Goal: Task Accomplishment & Management: Complete application form

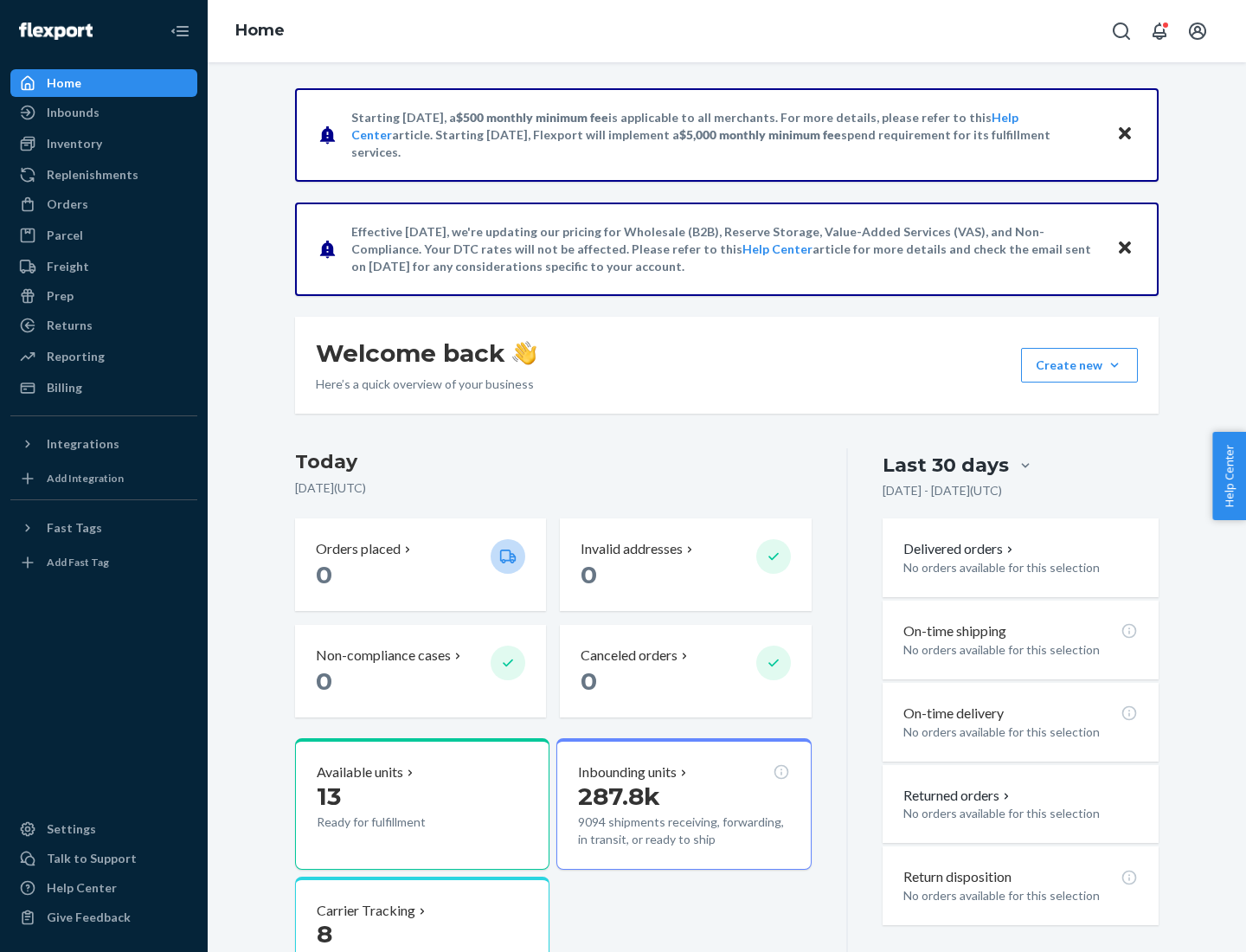
click at [1115, 365] on button "Create new Create new inbound Create new order Create new product" at bounding box center [1080, 365] width 117 height 35
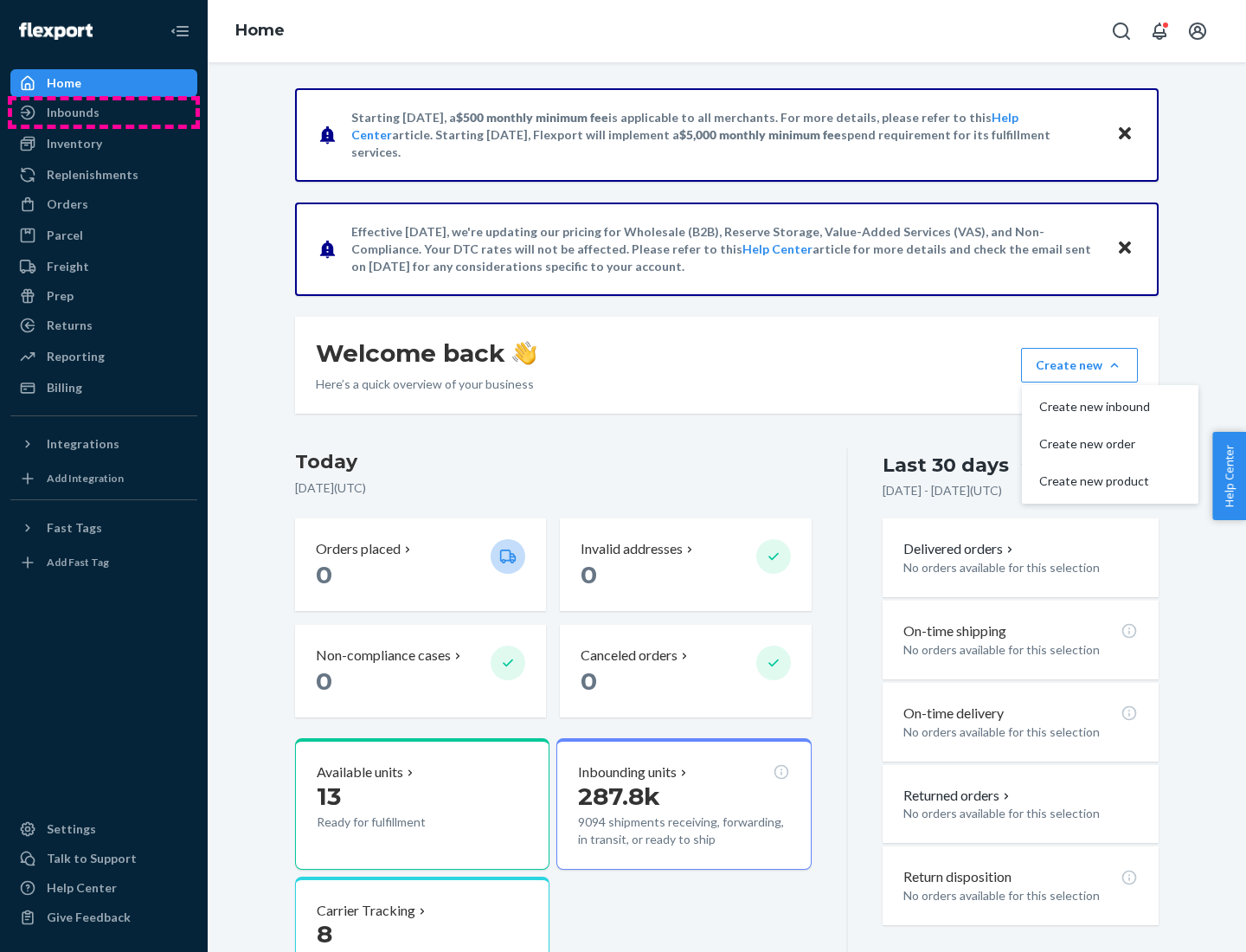
click at [104, 113] on div "Inbounds" at bounding box center [104, 113] width 184 height 24
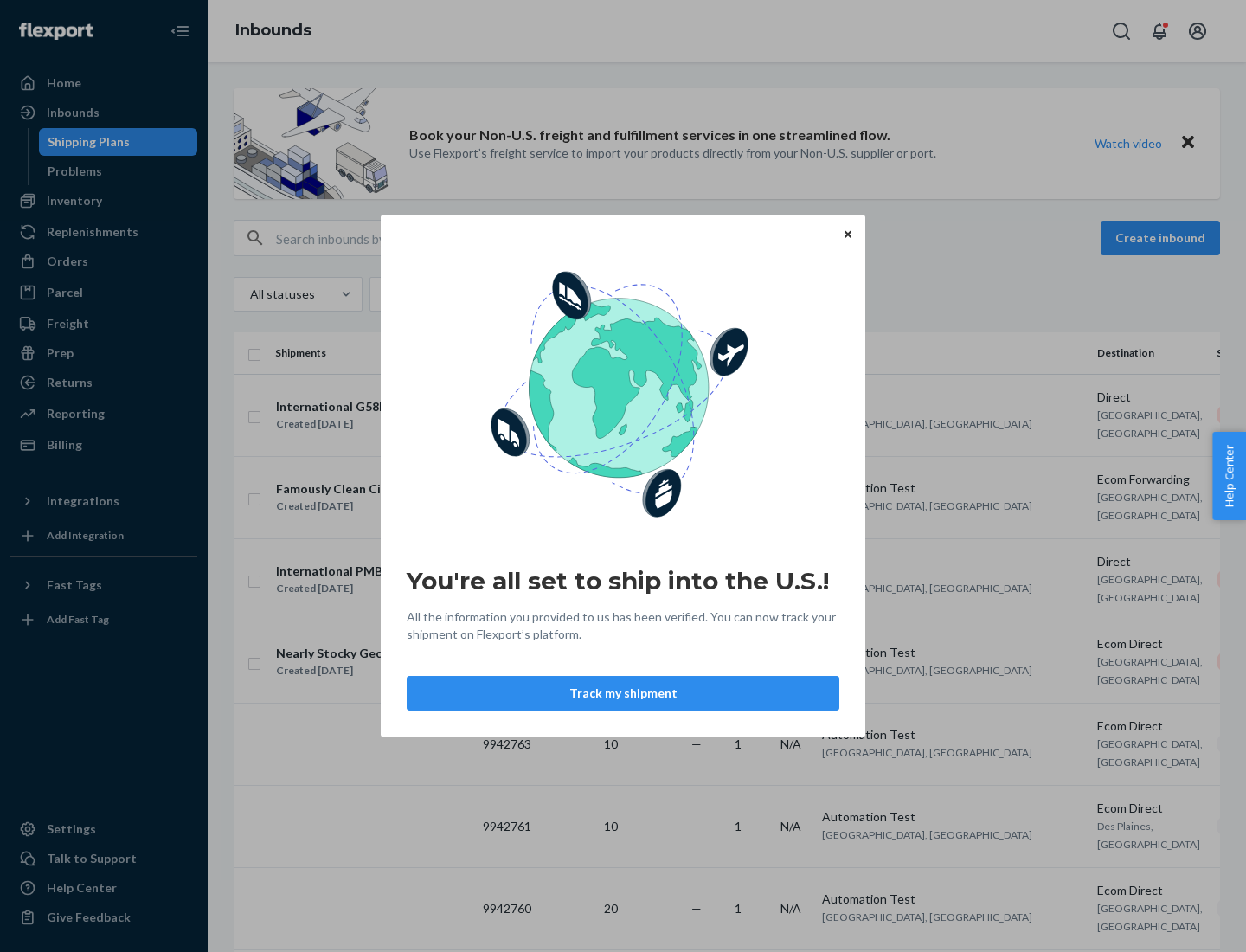
click at [847, 233] on icon "Close" at bounding box center [848, 233] width 7 height 7
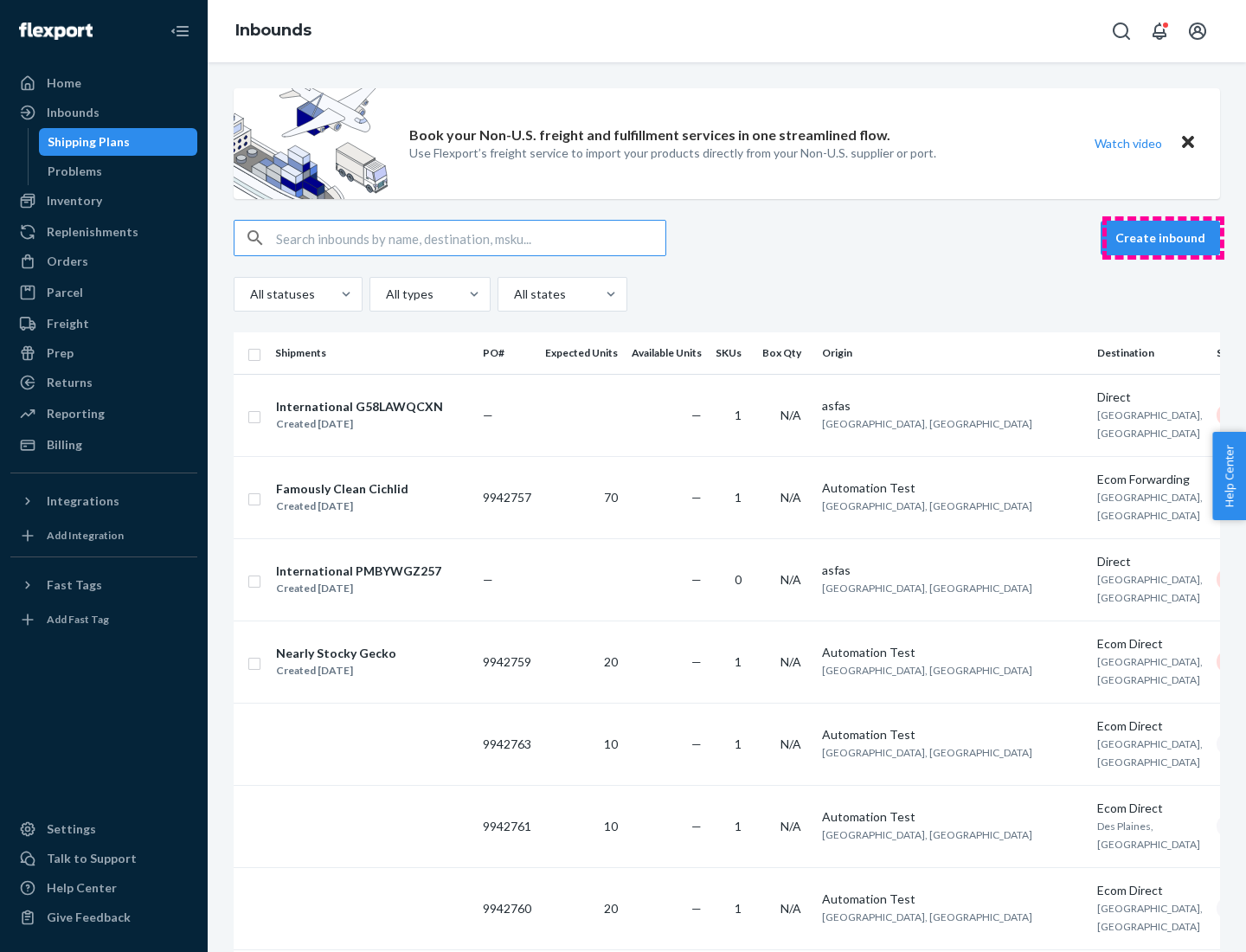
click at [1163, 238] on button "Create inbound" at bounding box center [1161, 238] width 120 height 35
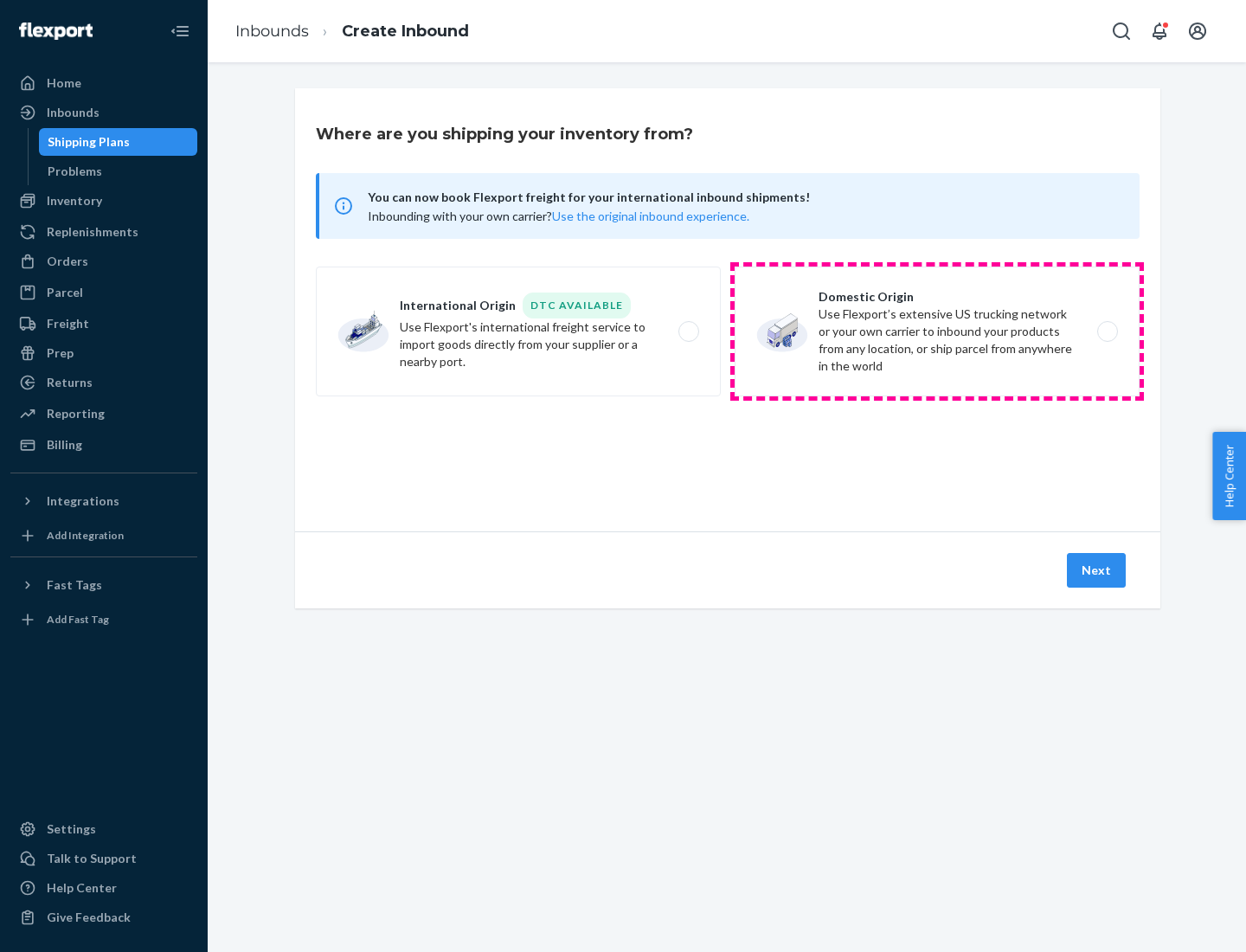
click at [937, 331] on label "Domestic Origin Use Flexport’s extensive US trucking network or your own carrie…" at bounding box center [936, 331] width 405 height 130
click at [1107, 331] on input "Domestic Origin Use Flexport’s extensive US trucking network or your own carrie…" at bounding box center [1112, 331] width 11 height 11
radio input "true"
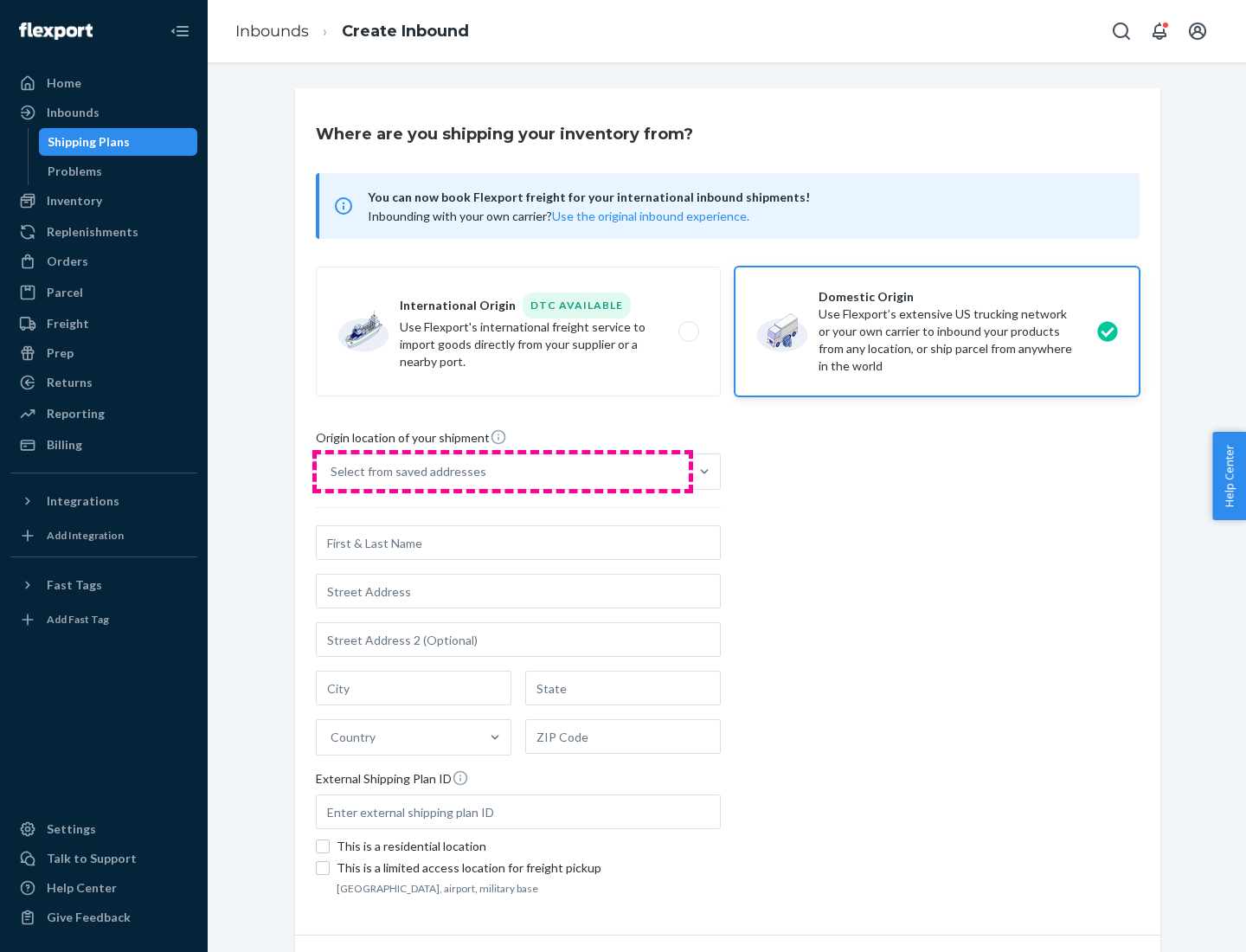
click at [503, 472] on div "Select from saved addresses" at bounding box center [502, 472] width 372 height 35
click at [332, 472] on input "Select from saved addresses" at bounding box center [331, 472] width 2 height 17
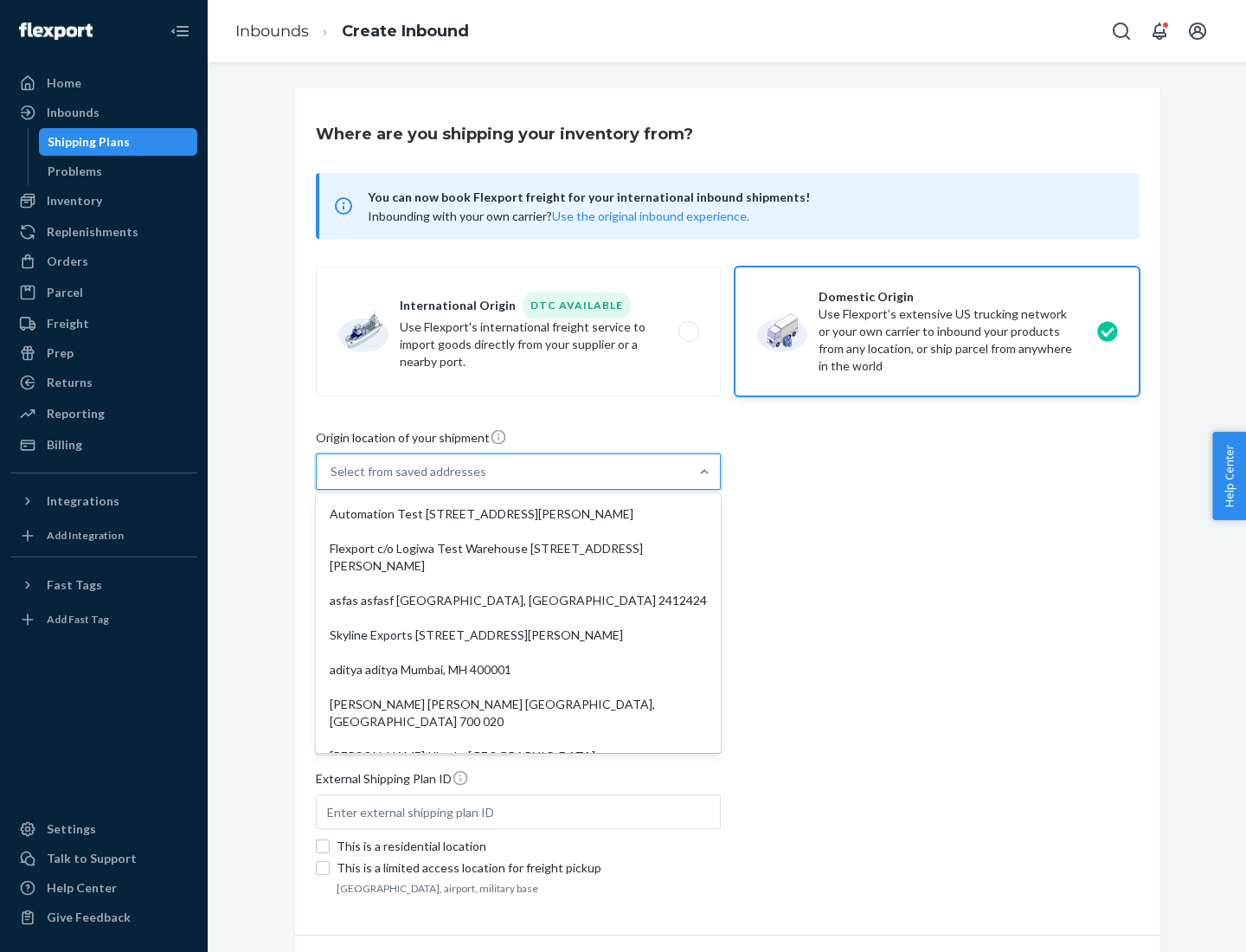
scroll to position [7, 0]
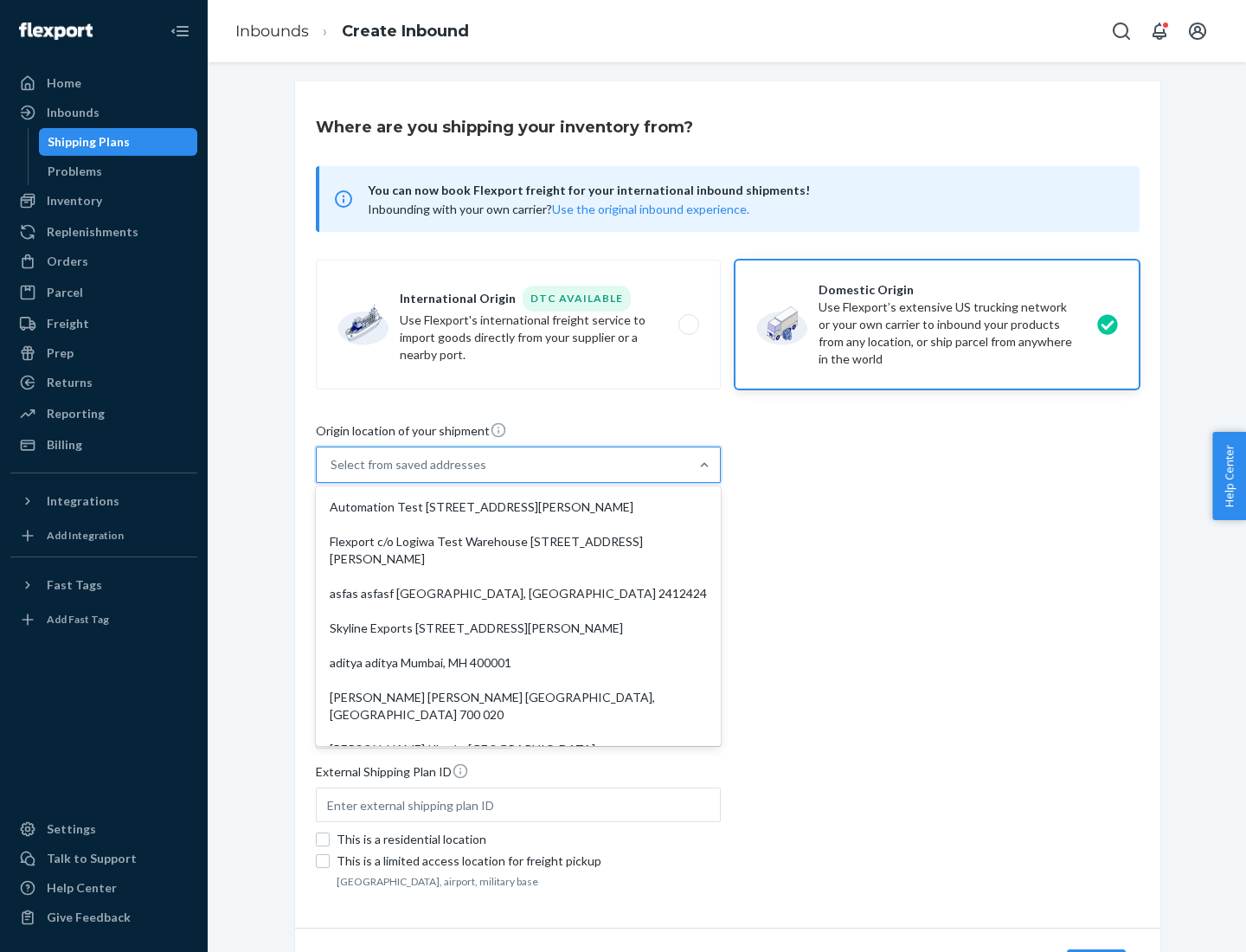
click at [519, 507] on div "Automation Test [STREET_ADDRESS][PERSON_NAME]" at bounding box center [518, 507] width 398 height 35
click at [332, 473] on input "option Automation Test [STREET_ADDRESS][PERSON_NAME]. 9 results available. Use …" at bounding box center [331, 465] width 2 height 17
type input "Automation Test"
type input "9th Floor"
type input "[GEOGRAPHIC_DATA]"
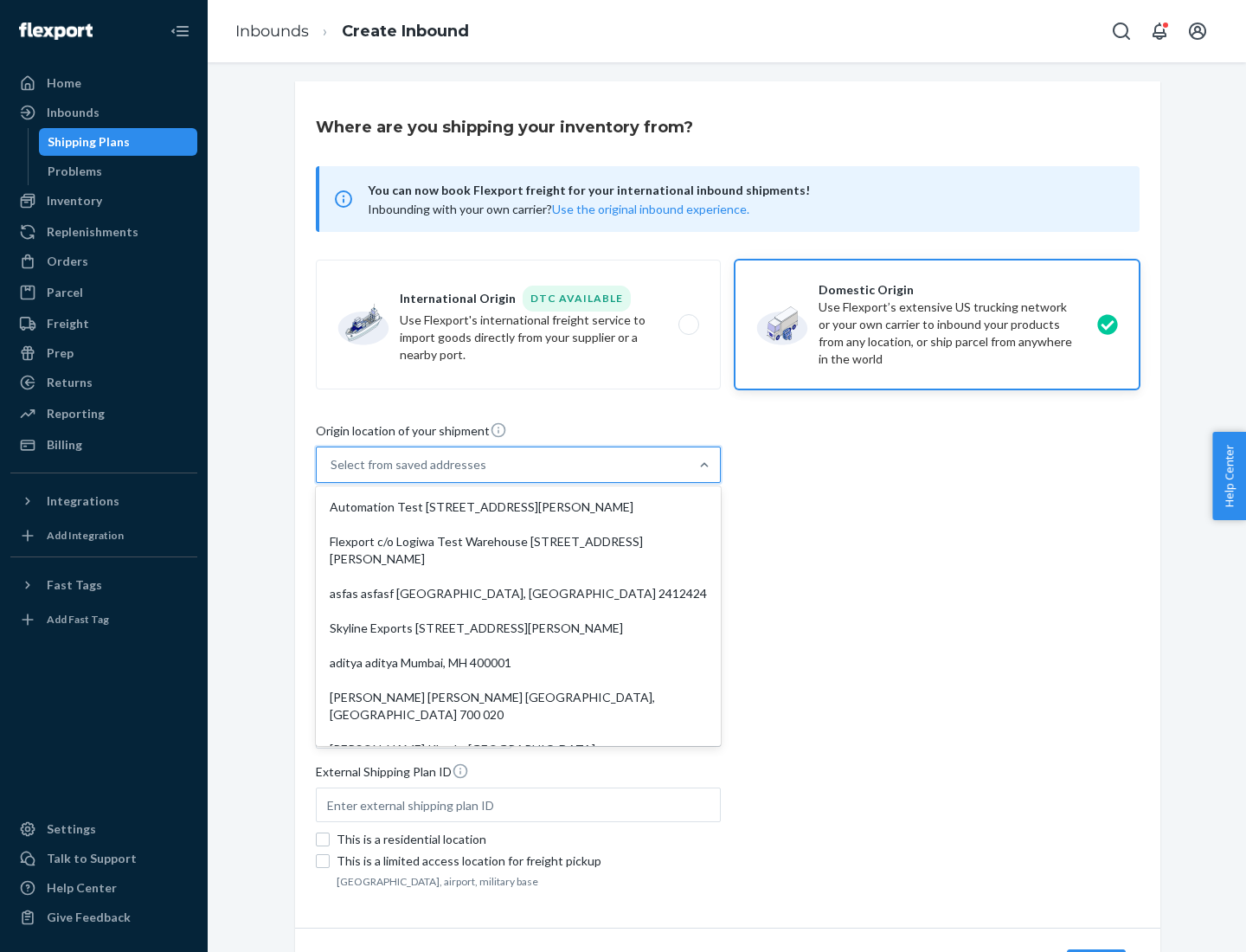
type input "CA"
type input "94104"
type input "[STREET_ADDRESS][PERSON_NAME]"
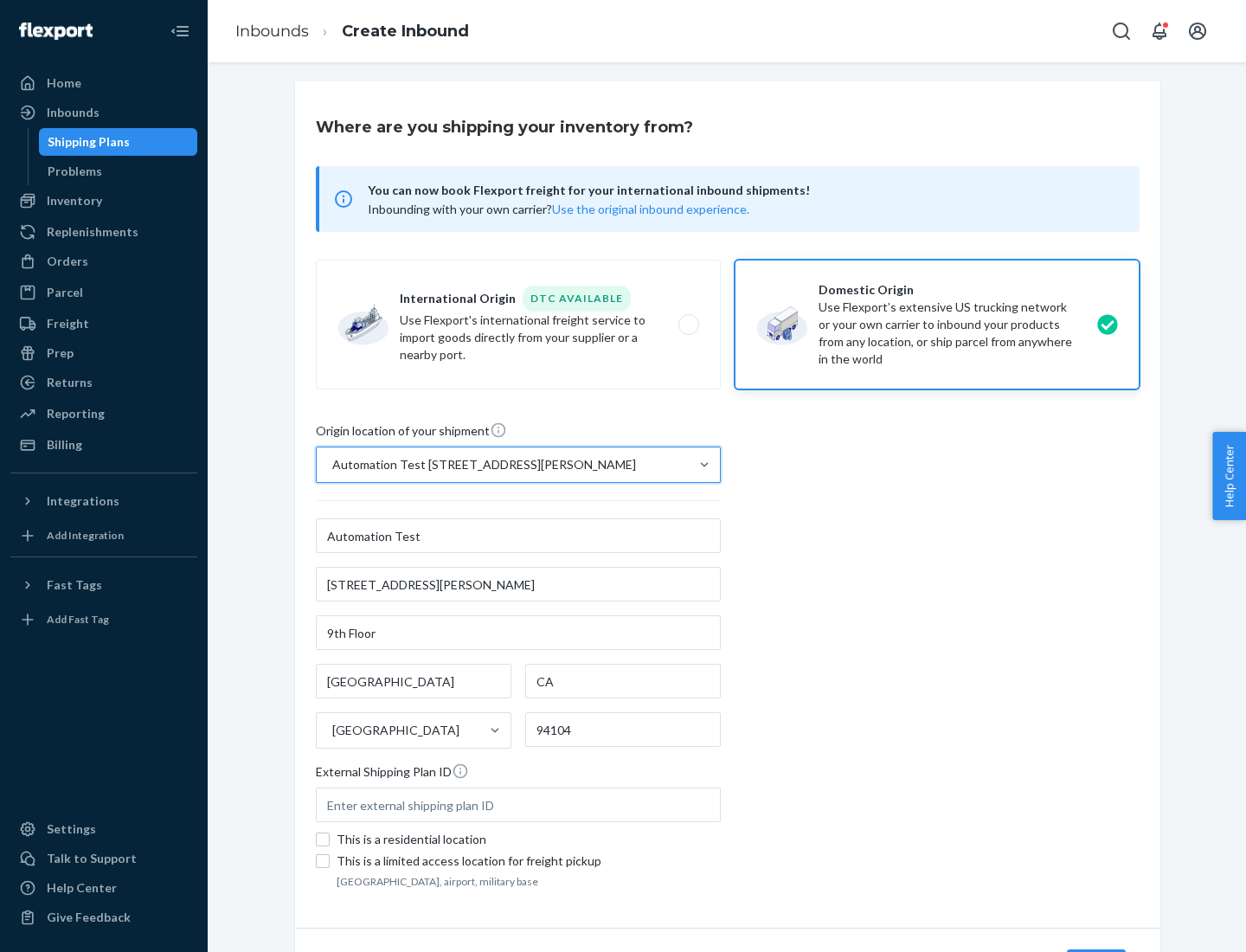
scroll to position [101, 0]
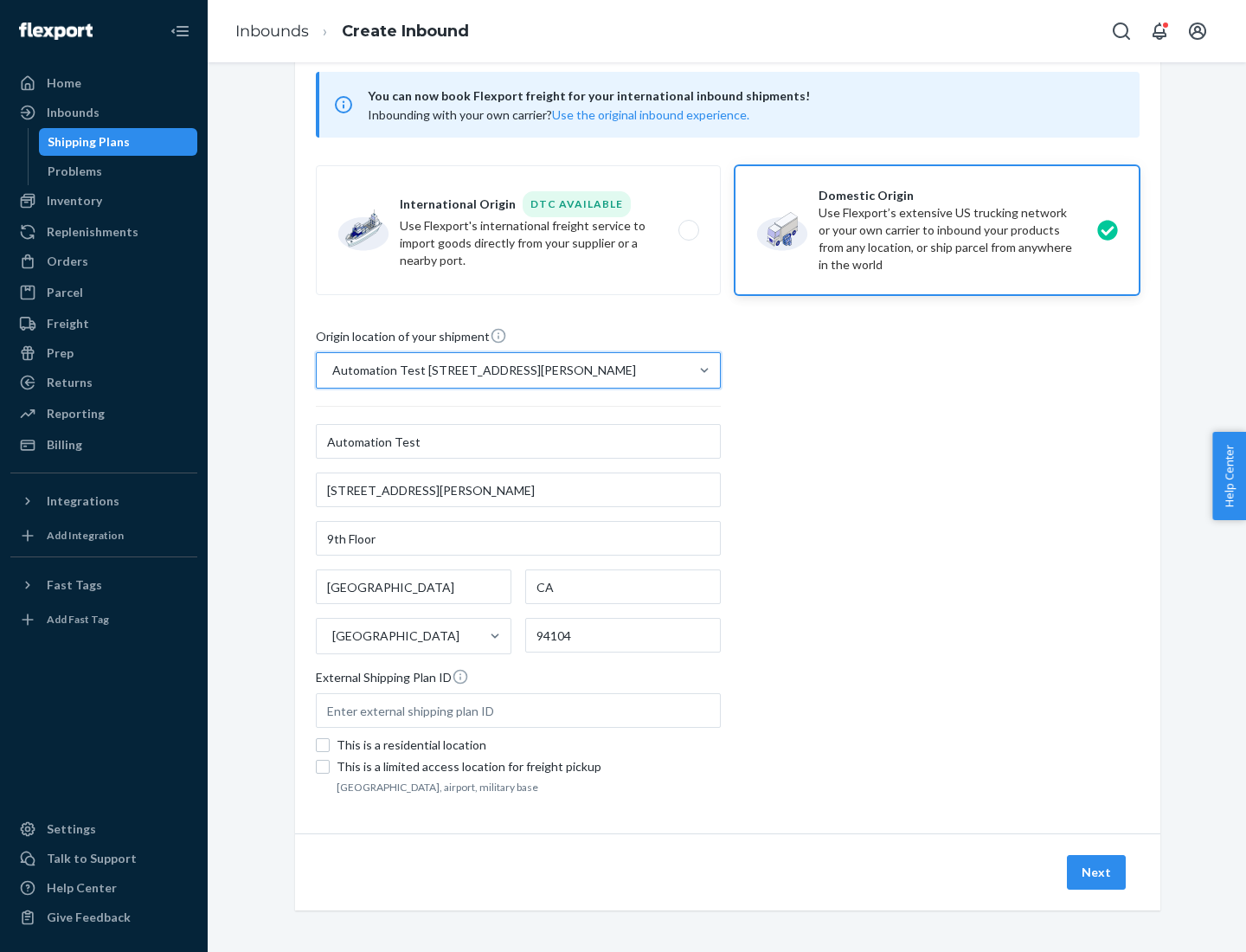
click at [1098, 872] on button "Next" at bounding box center [1097, 872] width 59 height 35
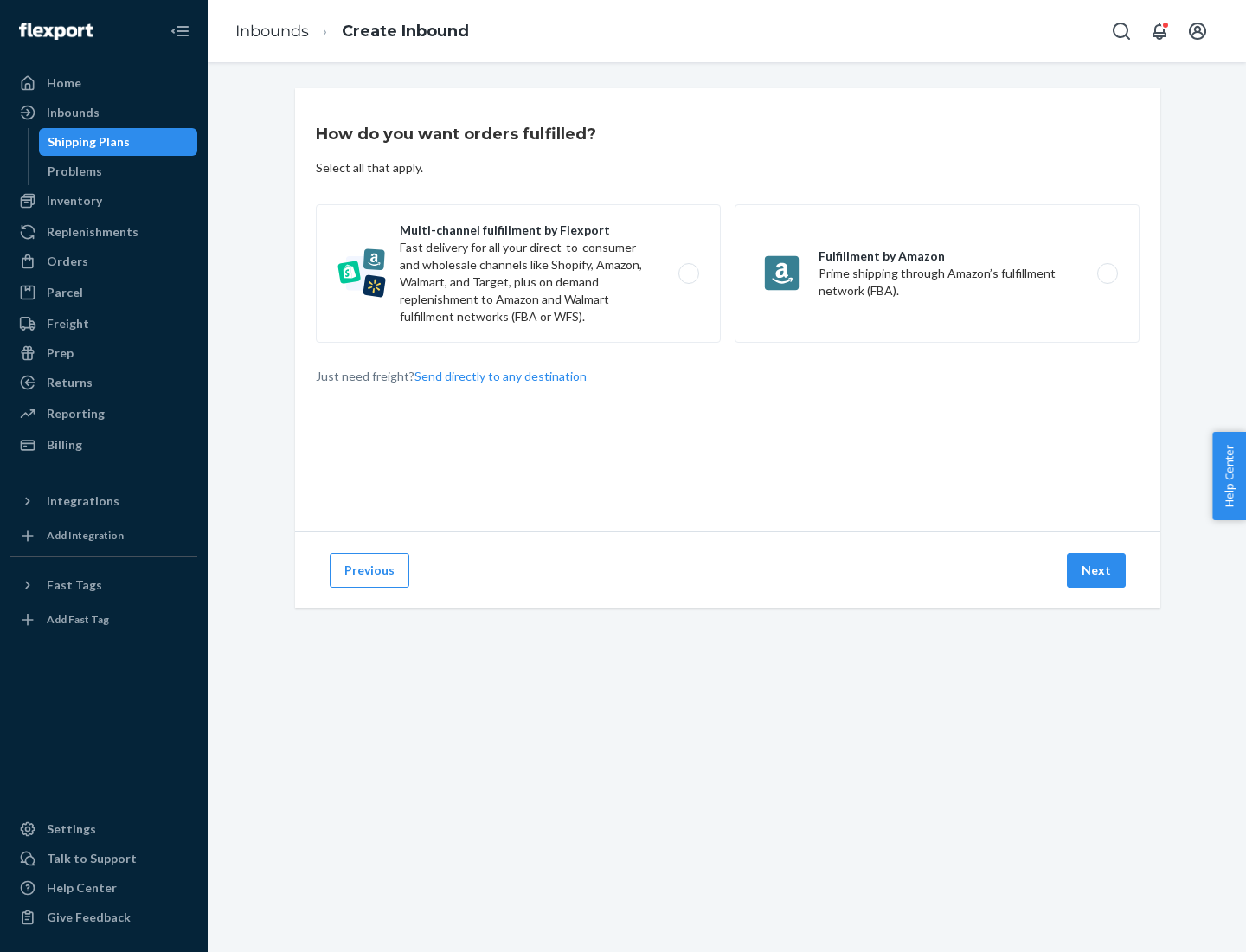
click at [519, 273] on label "Multi-channel fulfillment by Flexport Fast delivery for all your direct-to-cons…" at bounding box center [518, 274] width 405 height 139
click at [688, 273] on input "Multi-channel fulfillment by Flexport Fast delivery for all your direct-to-cons…" at bounding box center [694, 273] width 11 height 11
radio input "true"
click at [1098, 571] on button "Next" at bounding box center [1097, 571] width 59 height 35
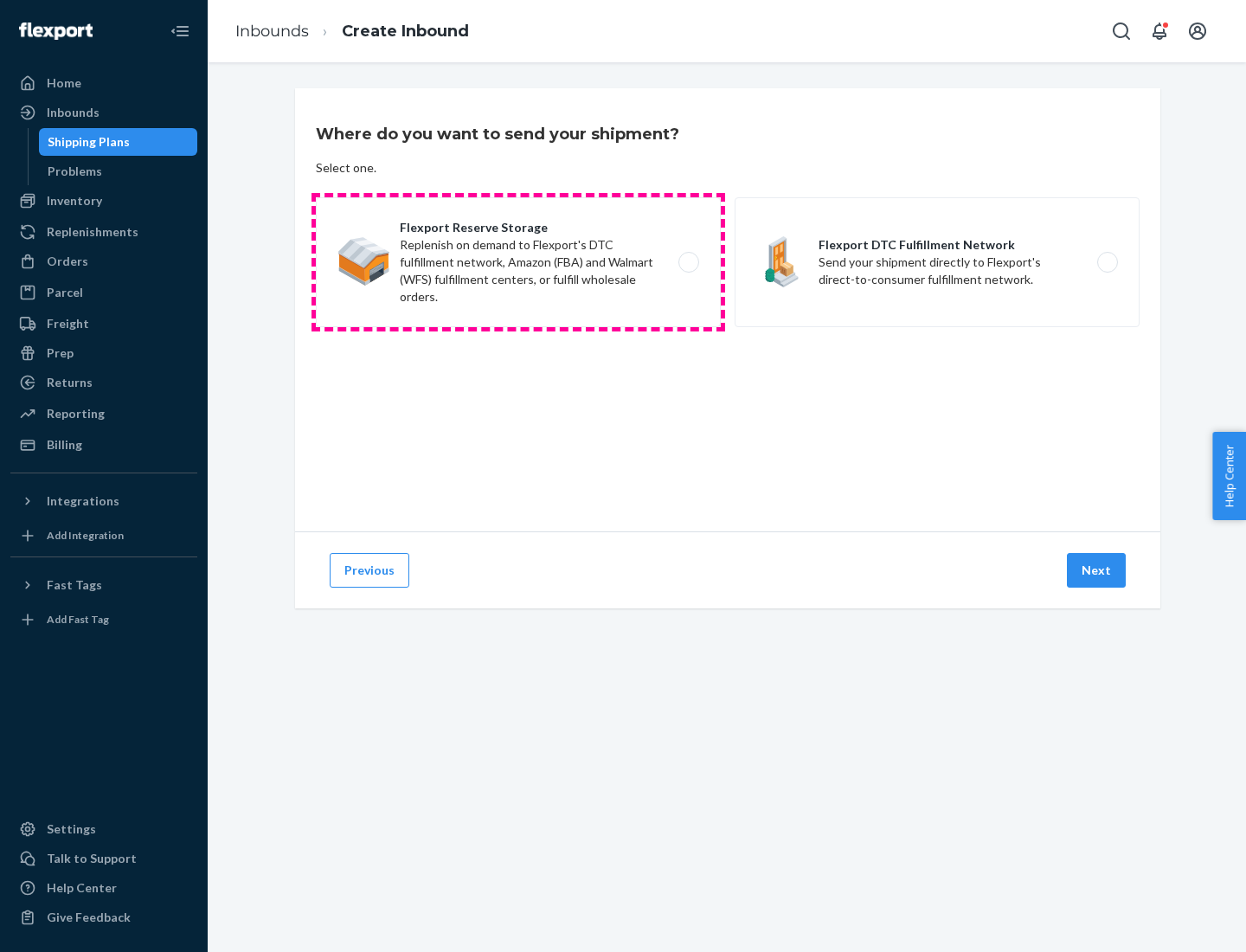
click at [519, 262] on label "Flexport Reserve Storage Replenish on demand to Flexport's DTC fulfillment netw…" at bounding box center [518, 263] width 405 height 130
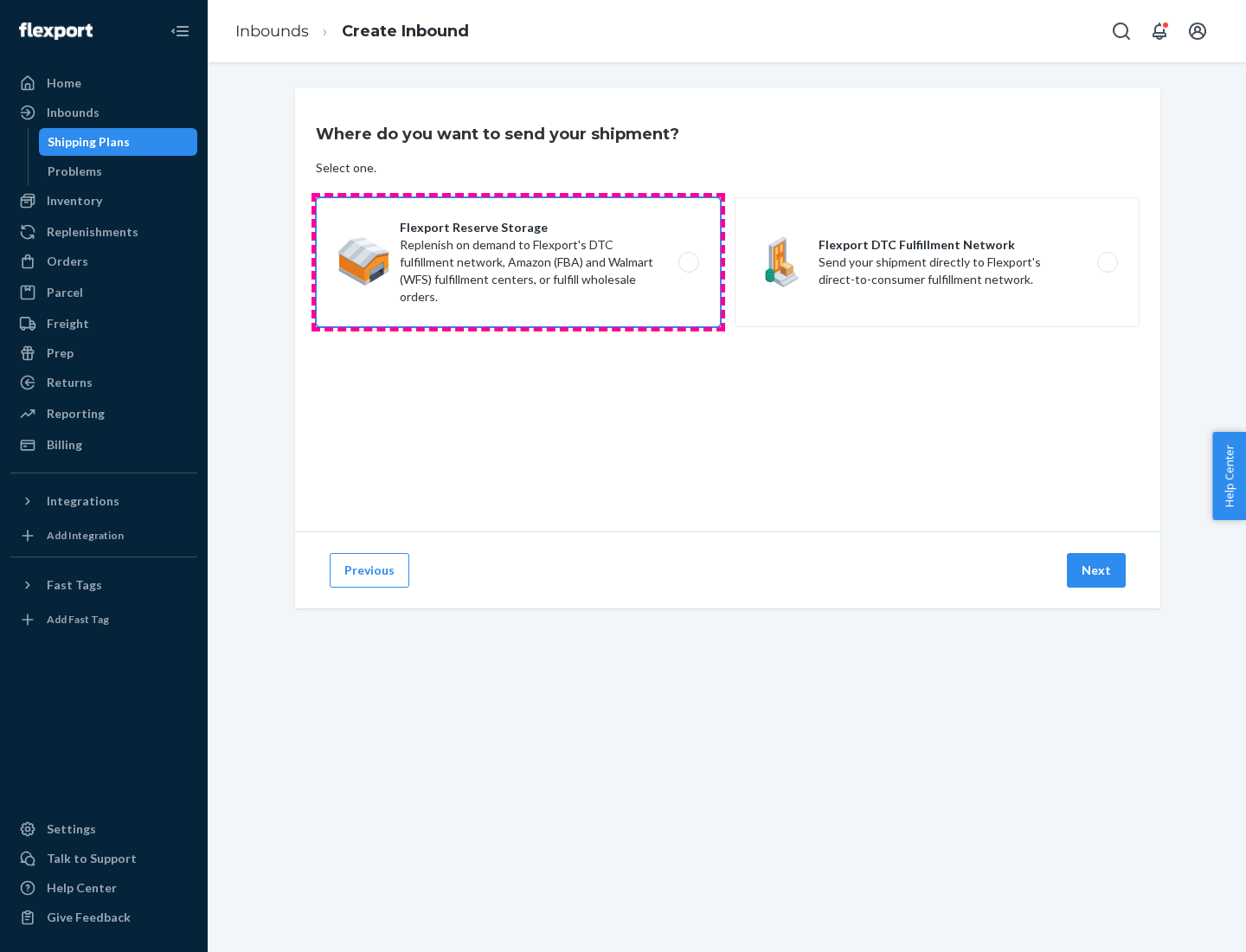
click at [688, 262] on input "Flexport Reserve Storage Replenish on demand to Flexport's DTC fulfillment netw…" at bounding box center [694, 262] width 11 height 11
radio input "true"
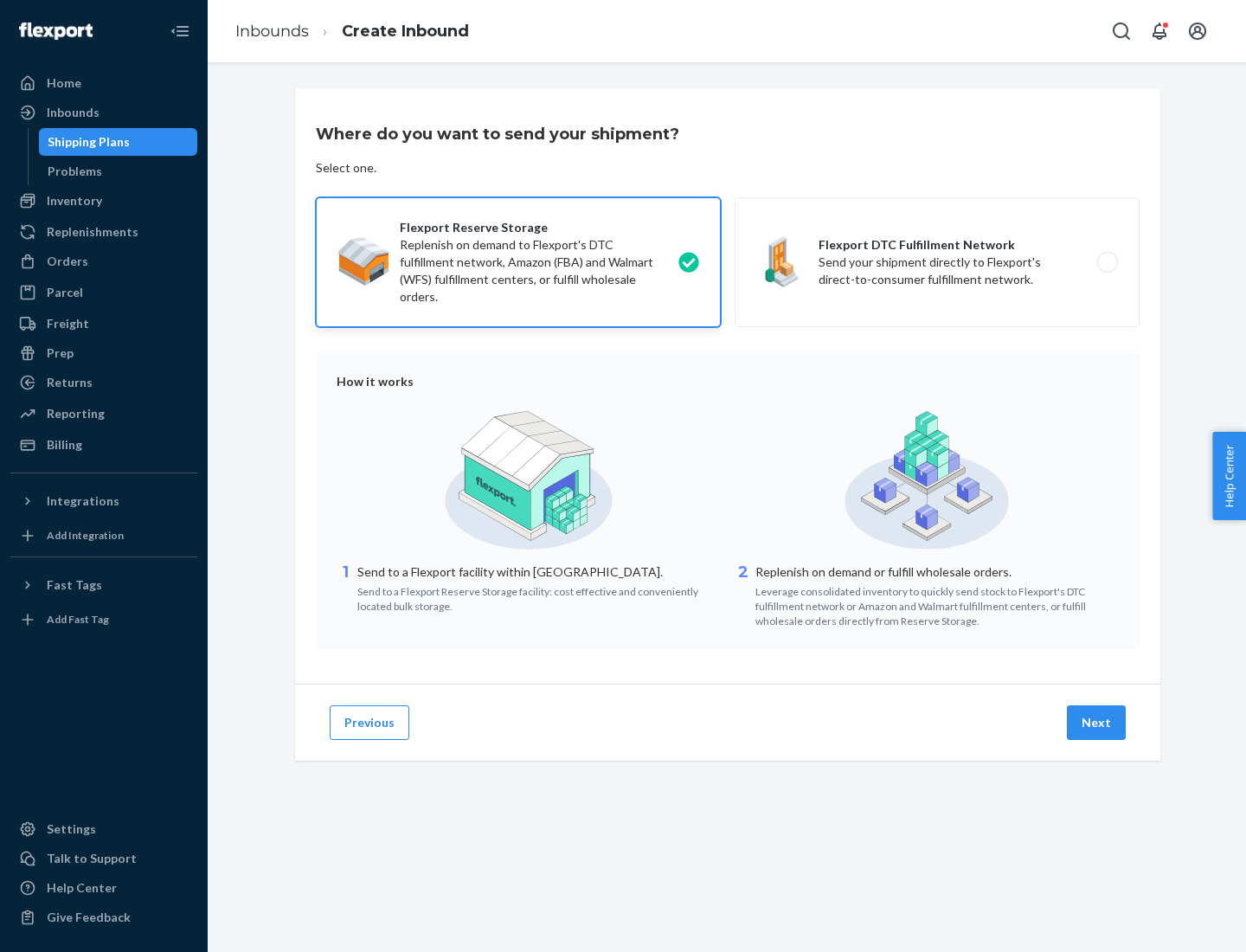
click at [1098, 722] on button "Next" at bounding box center [1097, 722] width 59 height 35
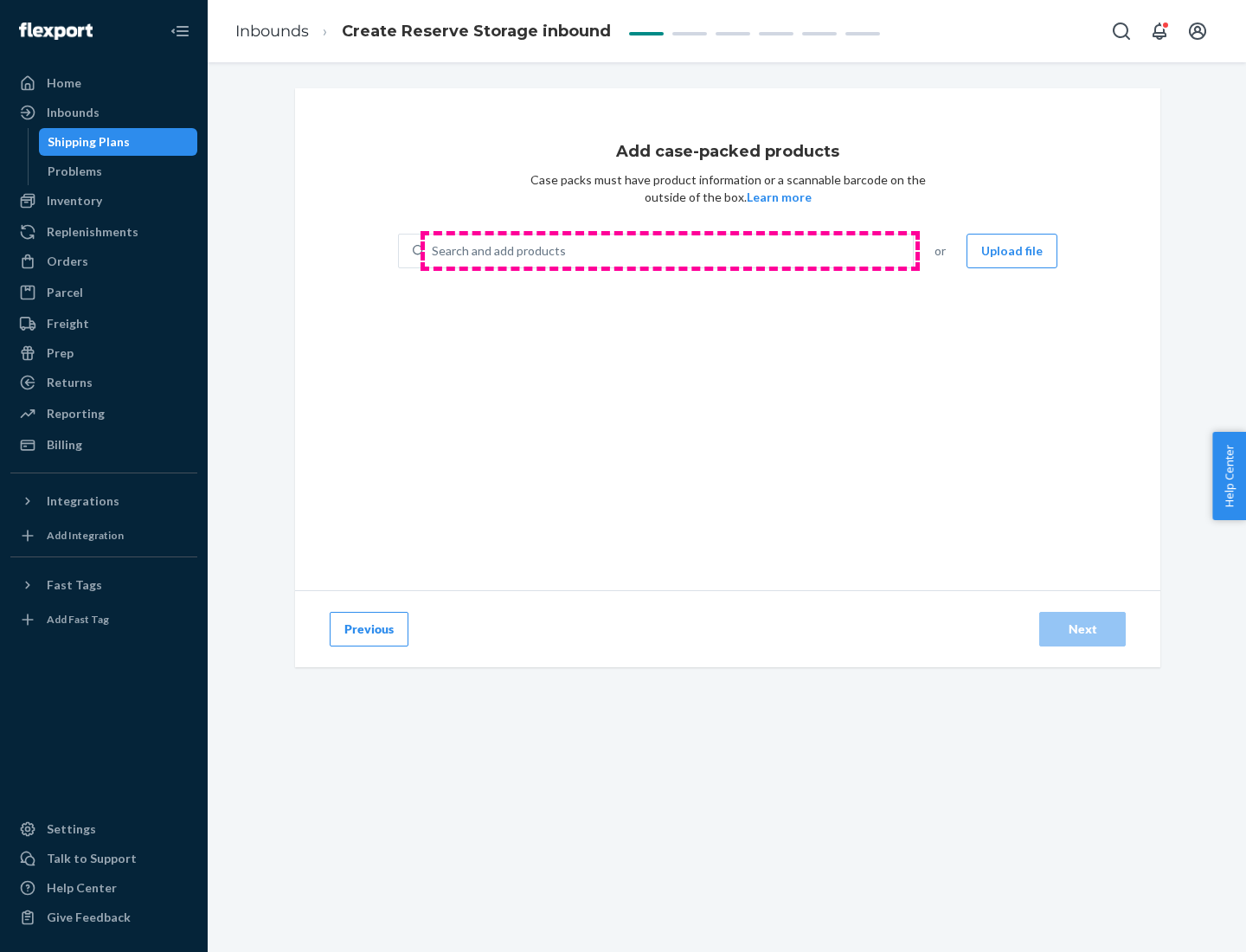
click at [670, 251] on div "Search and add products" at bounding box center [669, 251] width 488 height 31
click at [434, 251] on input "Search and add products" at bounding box center [433, 251] width 2 height 17
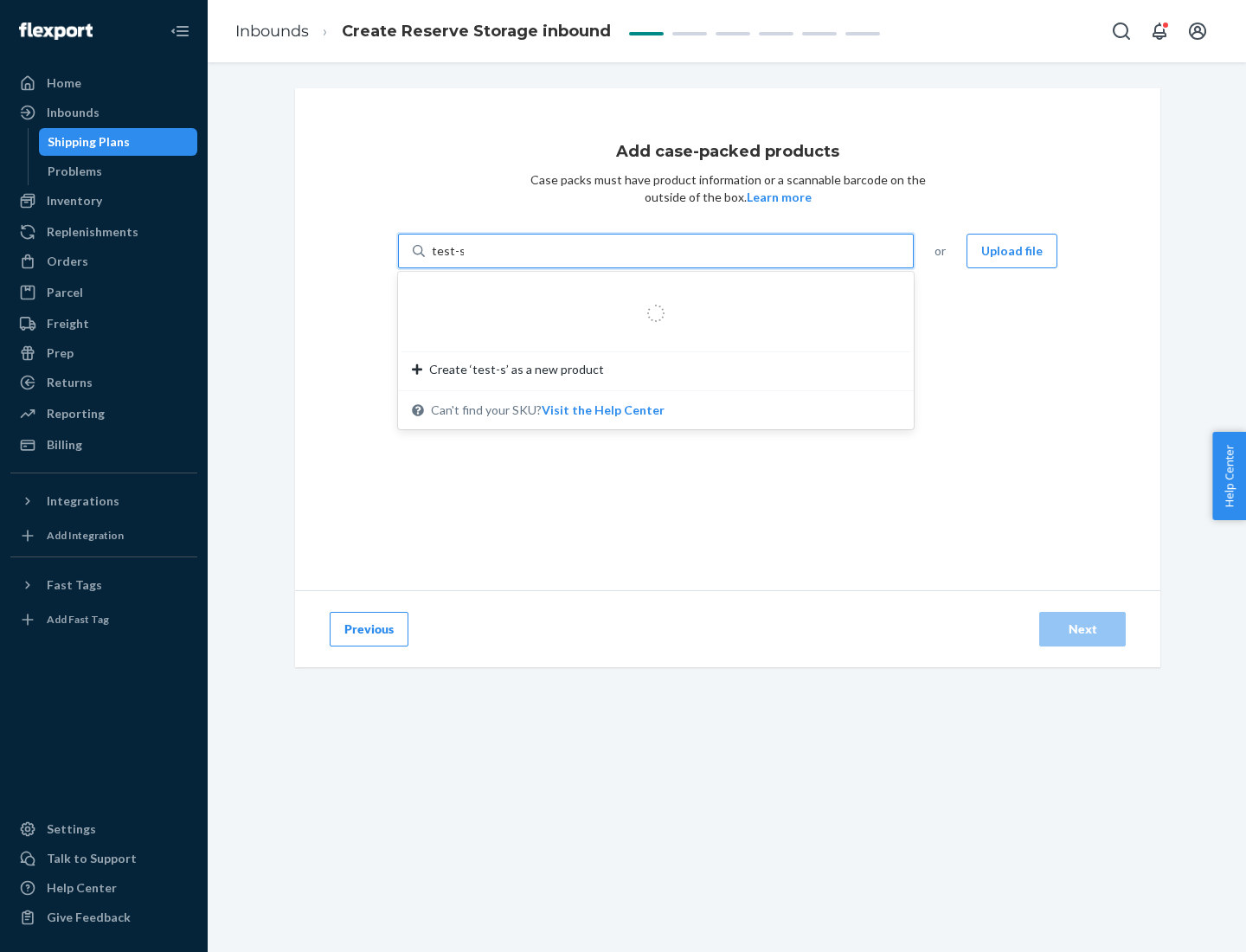
type input "test-syn"
click at [650, 292] on div "test - syn - test" at bounding box center [649, 292] width 474 height 17
click at [477, 259] on input "test-syn" at bounding box center [454, 251] width 45 height 17
type input "1"
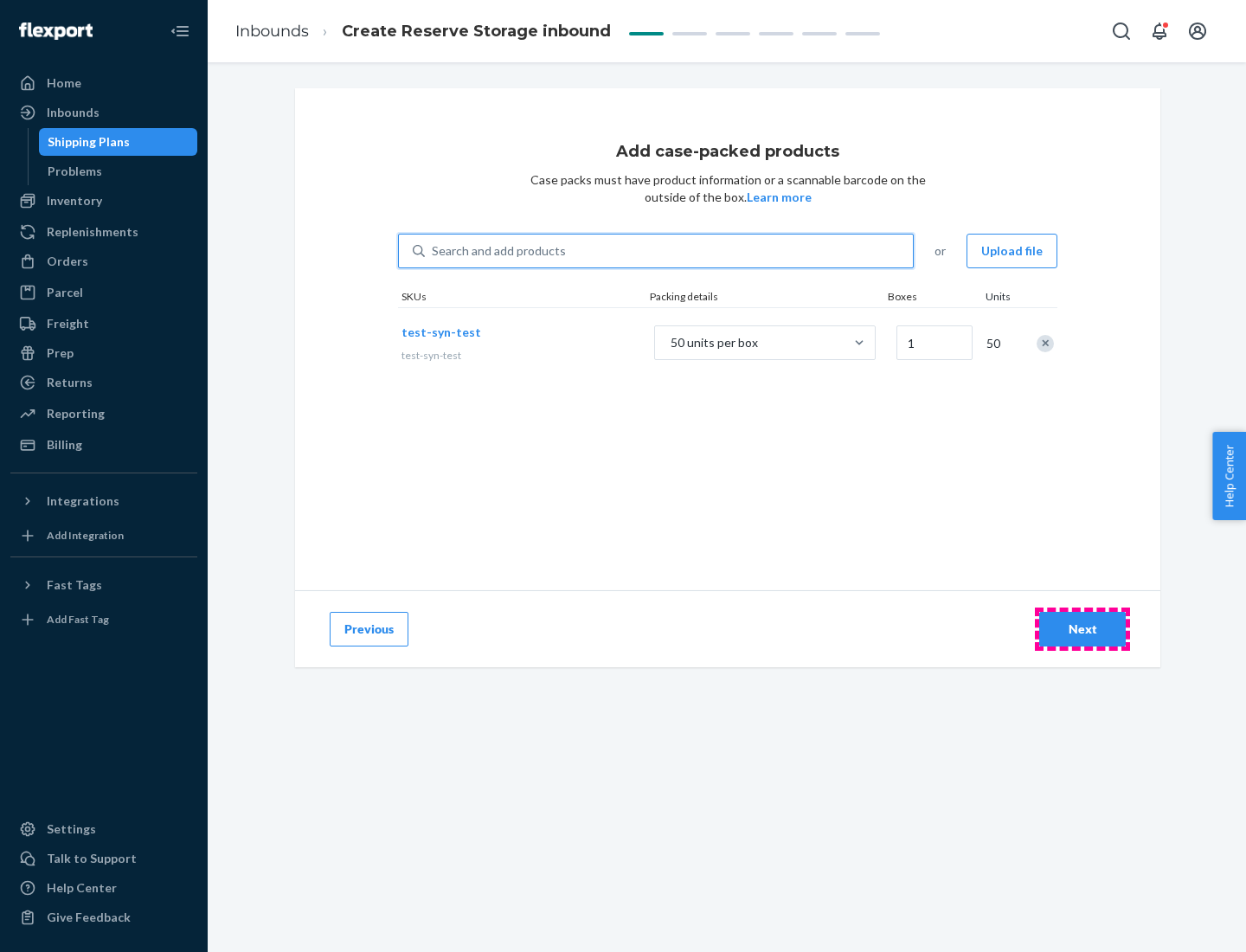
click at [1083, 629] on div "Next" at bounding box center [1083, 629] width 57 height 17
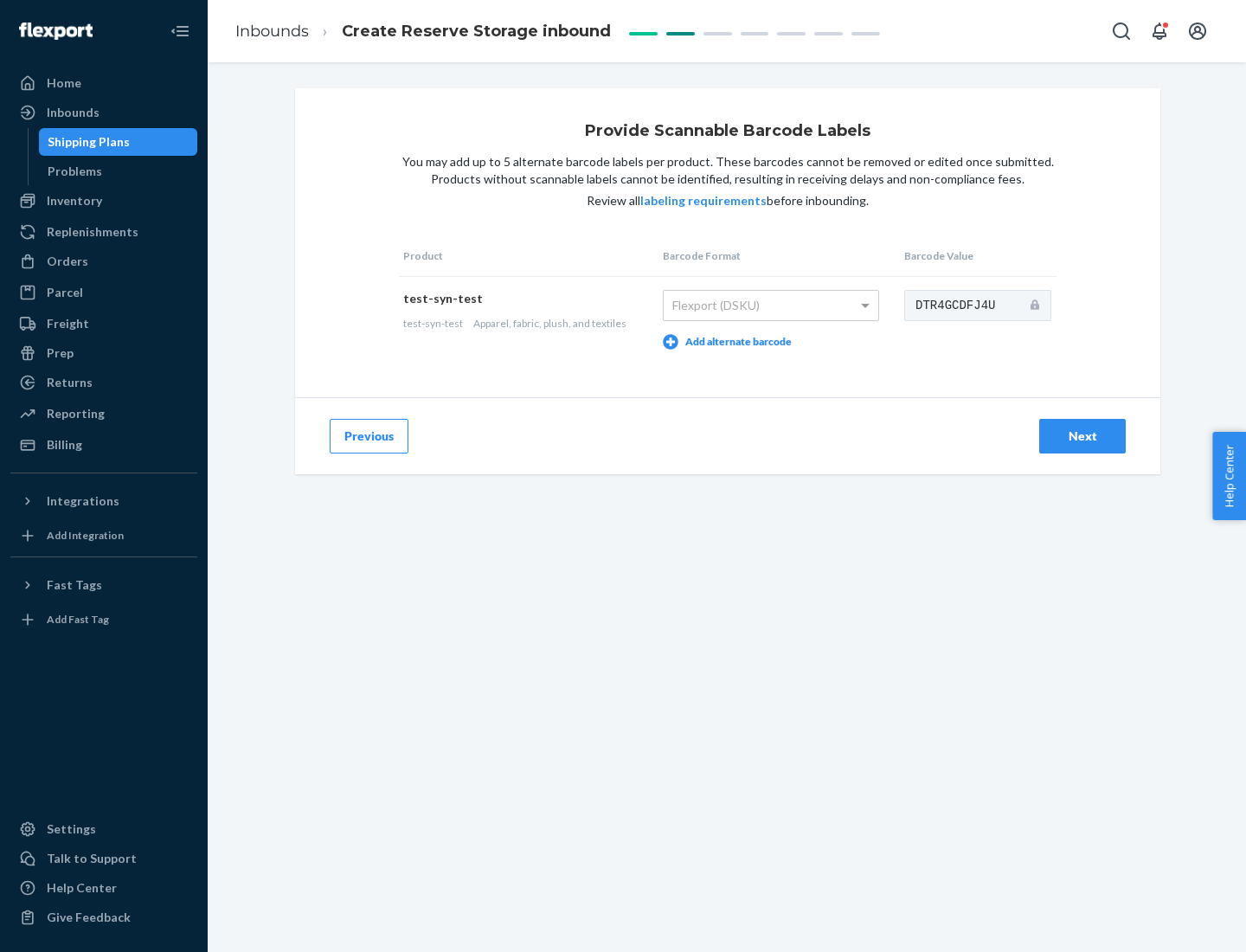
click at [1083, 435] on div "Next" at bounding box center [1083, 436] width 57 height 17
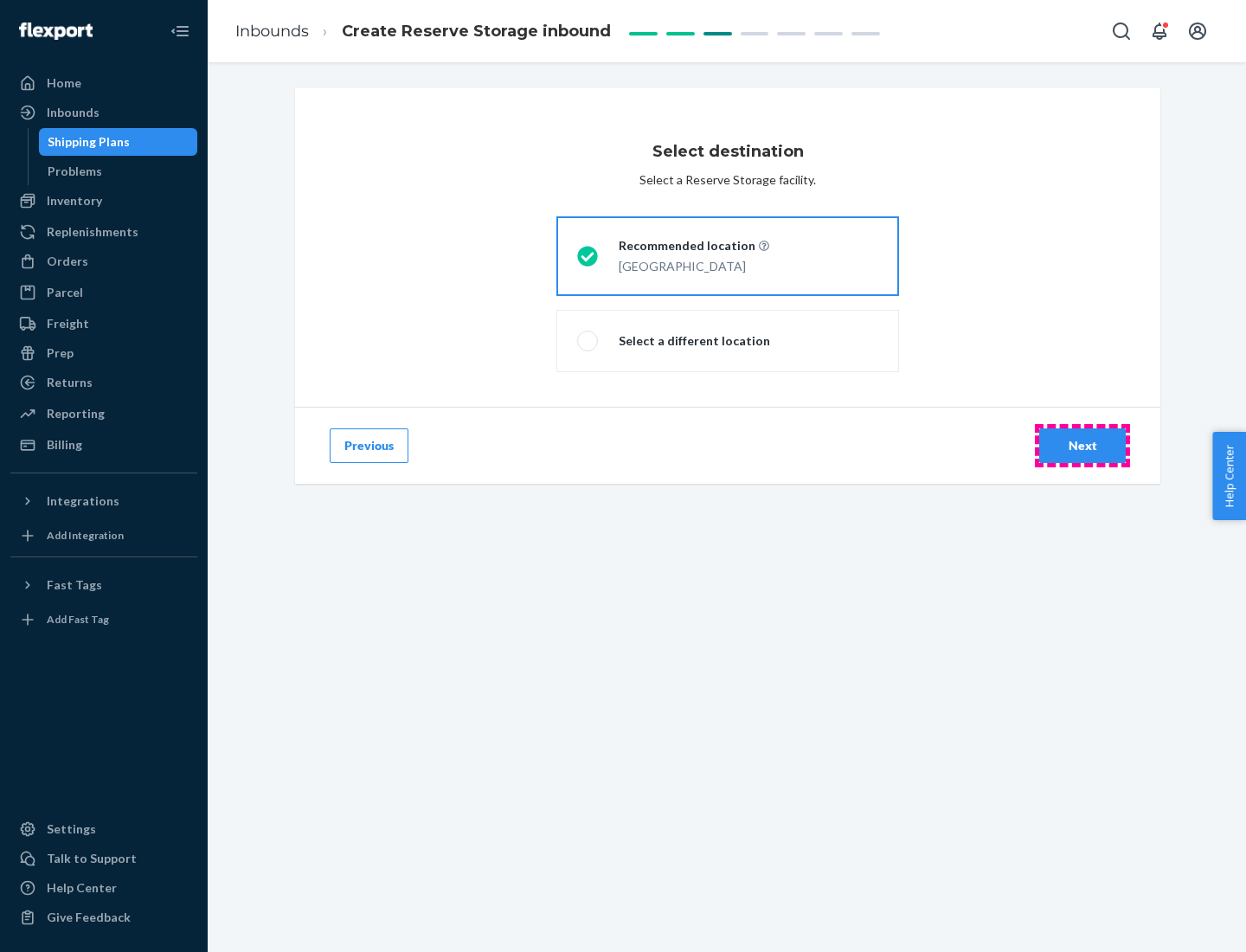
click at [1083, 446] on div "Next" at bounding box center [1083, 446] width 57 height 17
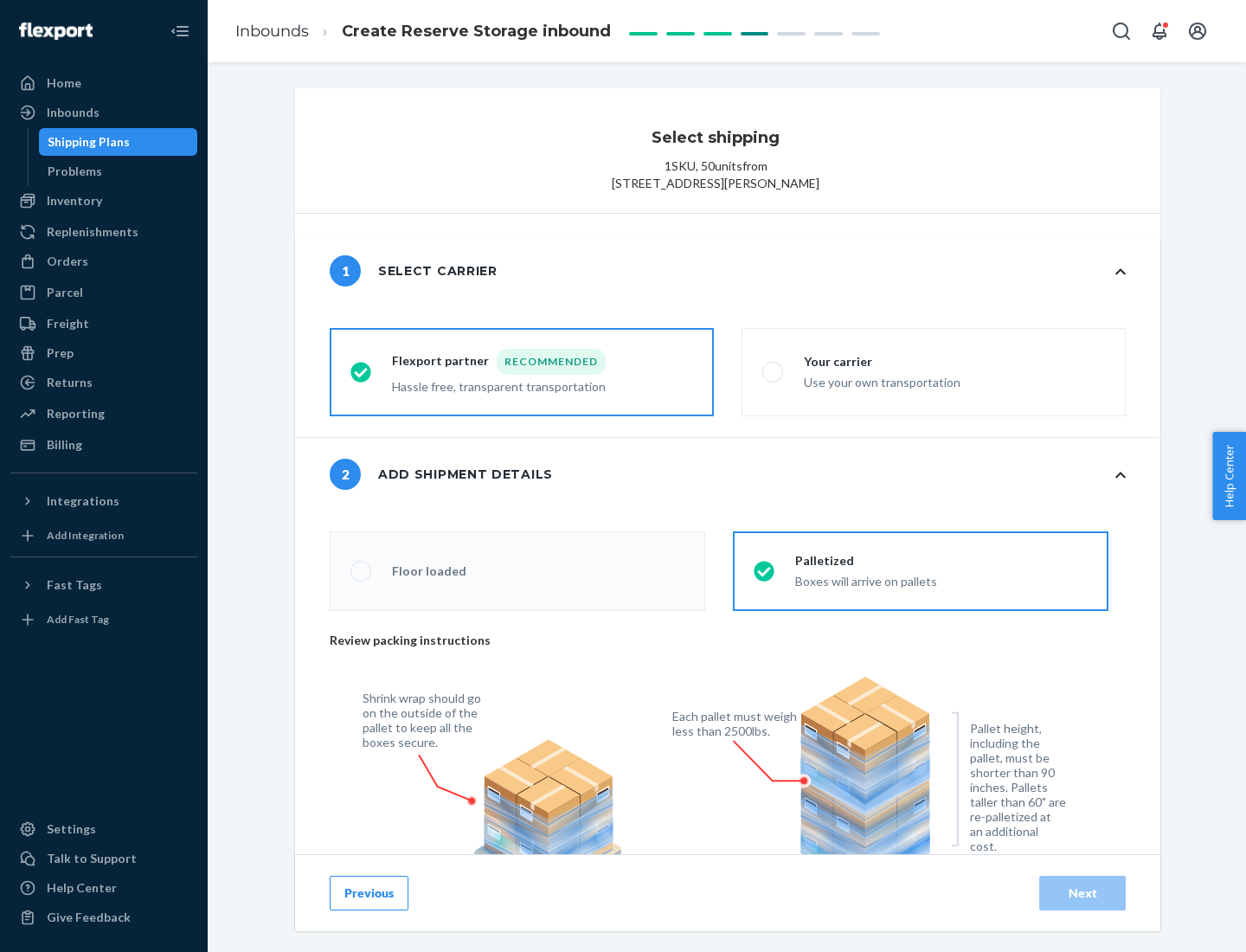
radio input "false"
type input "1"
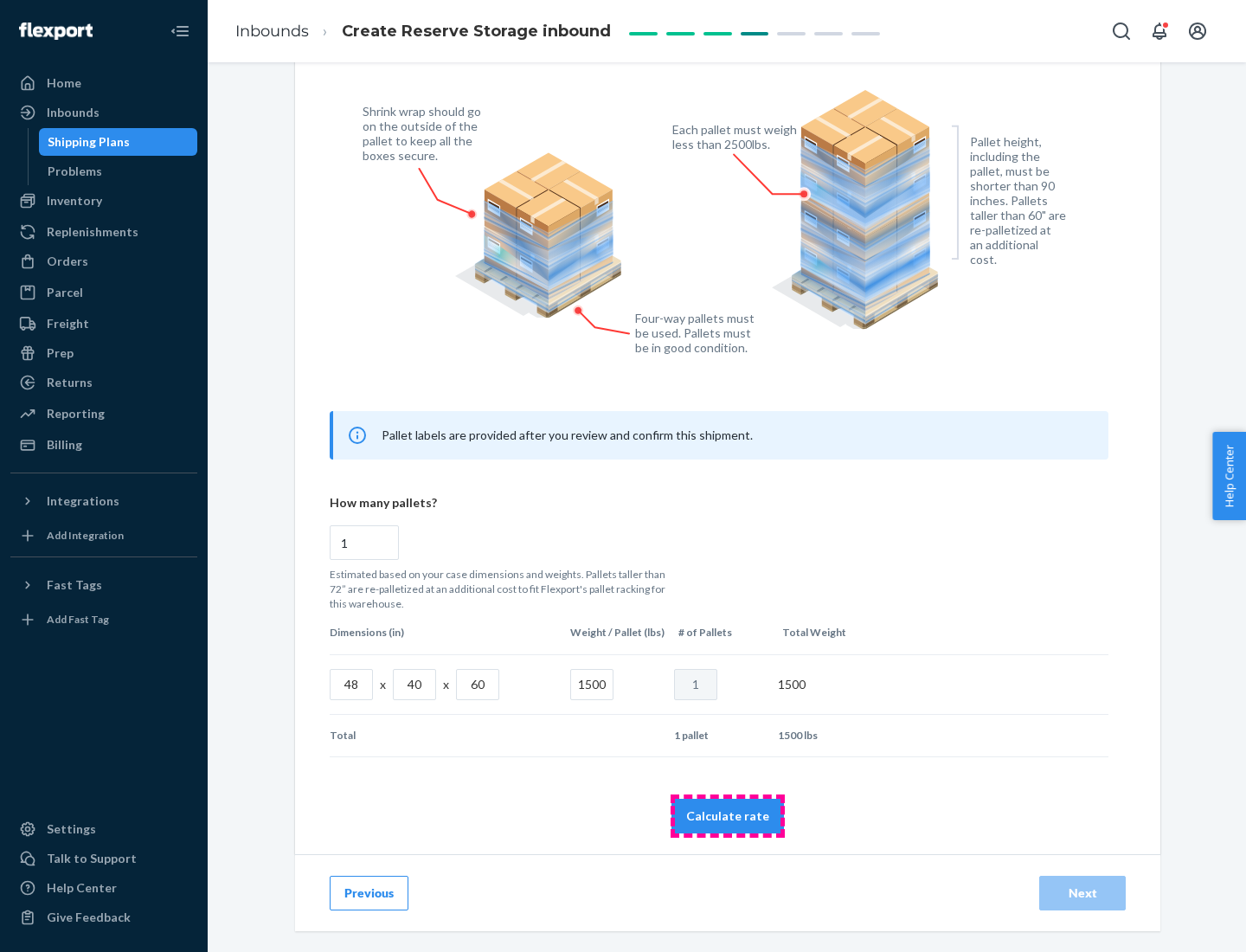
click at [727, 815] on button "Calculate rate" at bounding box center [728, 816] width 113 height 35
radio input "false"
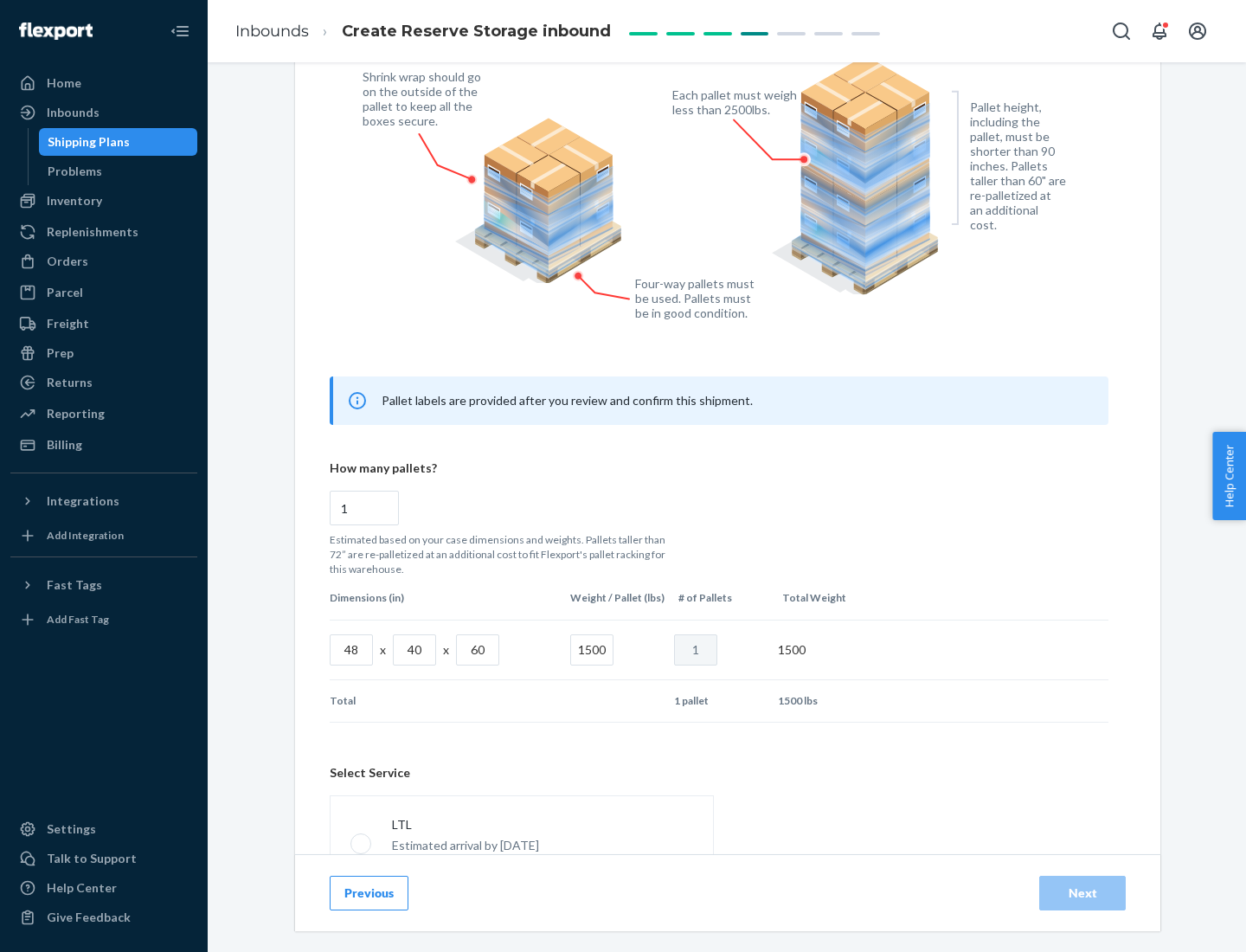
scroll to position [765, 0]
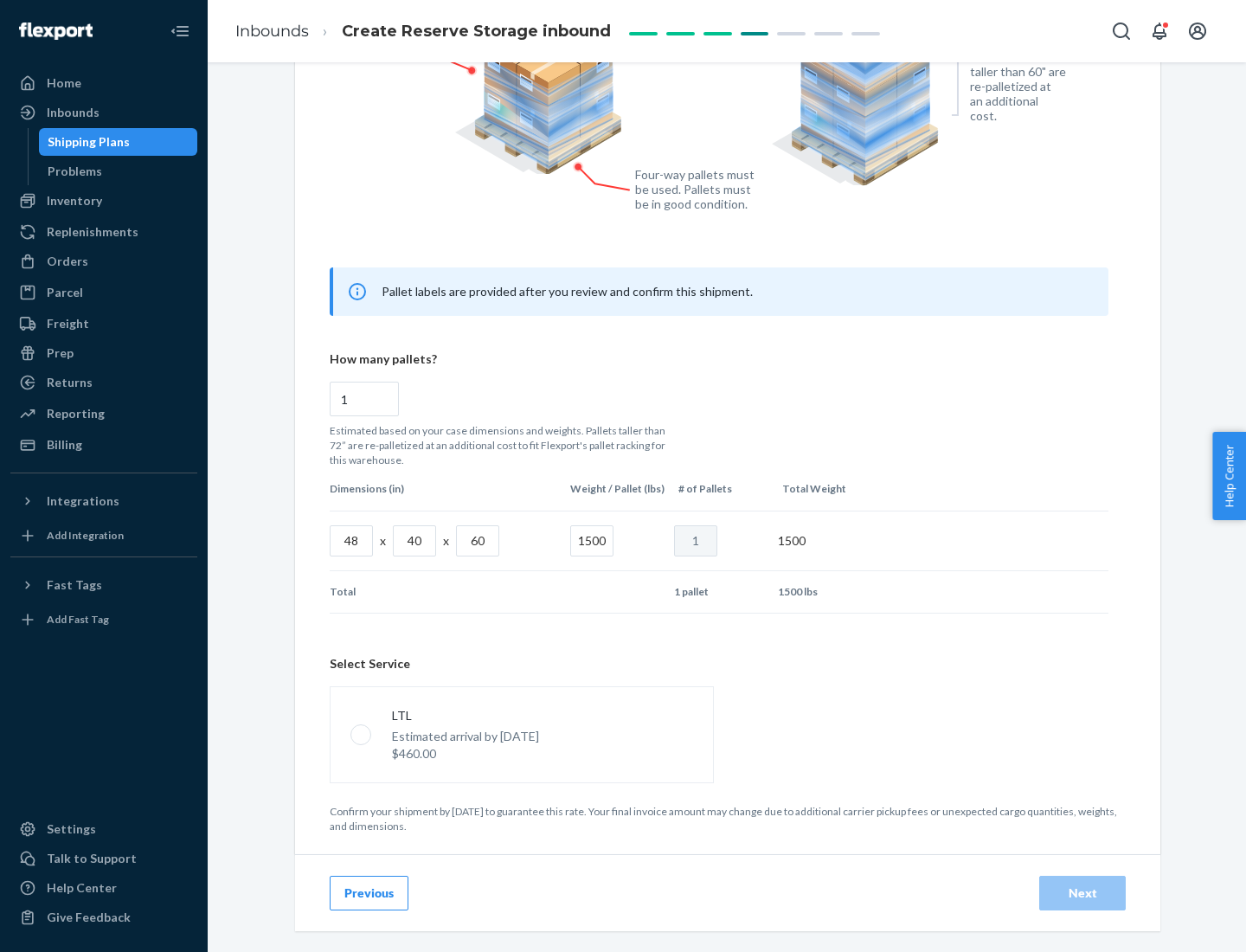
click at [521, 734] on p "Estimated arrival by [DATE]" at bounding box center [466, 736] width 147 height 17
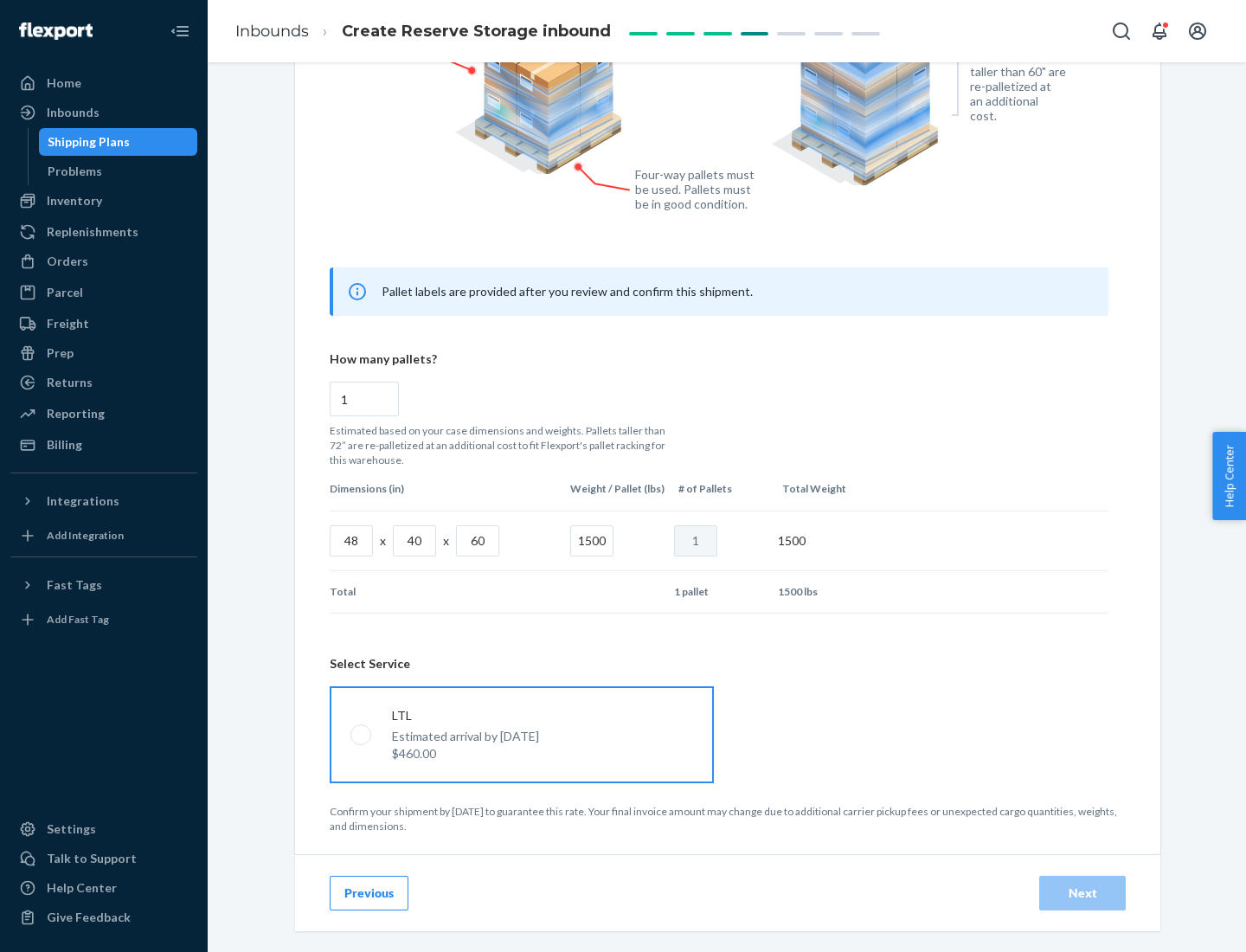
click at [362, 734] on input "LTL Estimated arrival by [DATE] $460.00" at bounding box center [356, 734] width 11 height 11
radio input "true"
radio input "false"
click at [1083, 892] on div "Next" at bounding box center [1083, 893] width 57 height 17
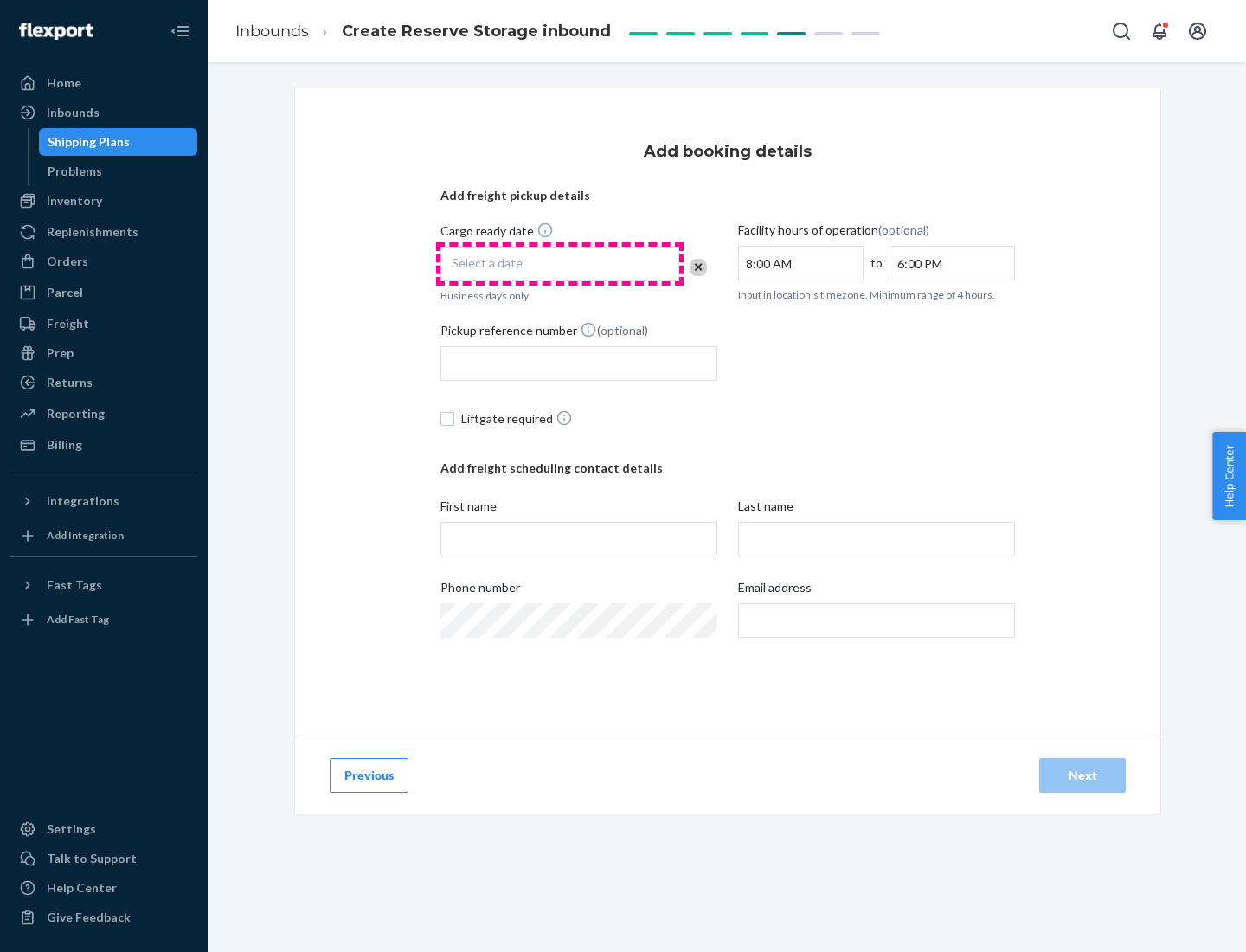
click at [560, 264] on div "Select a date" at bounding box center [559, 264] width 238 height 35
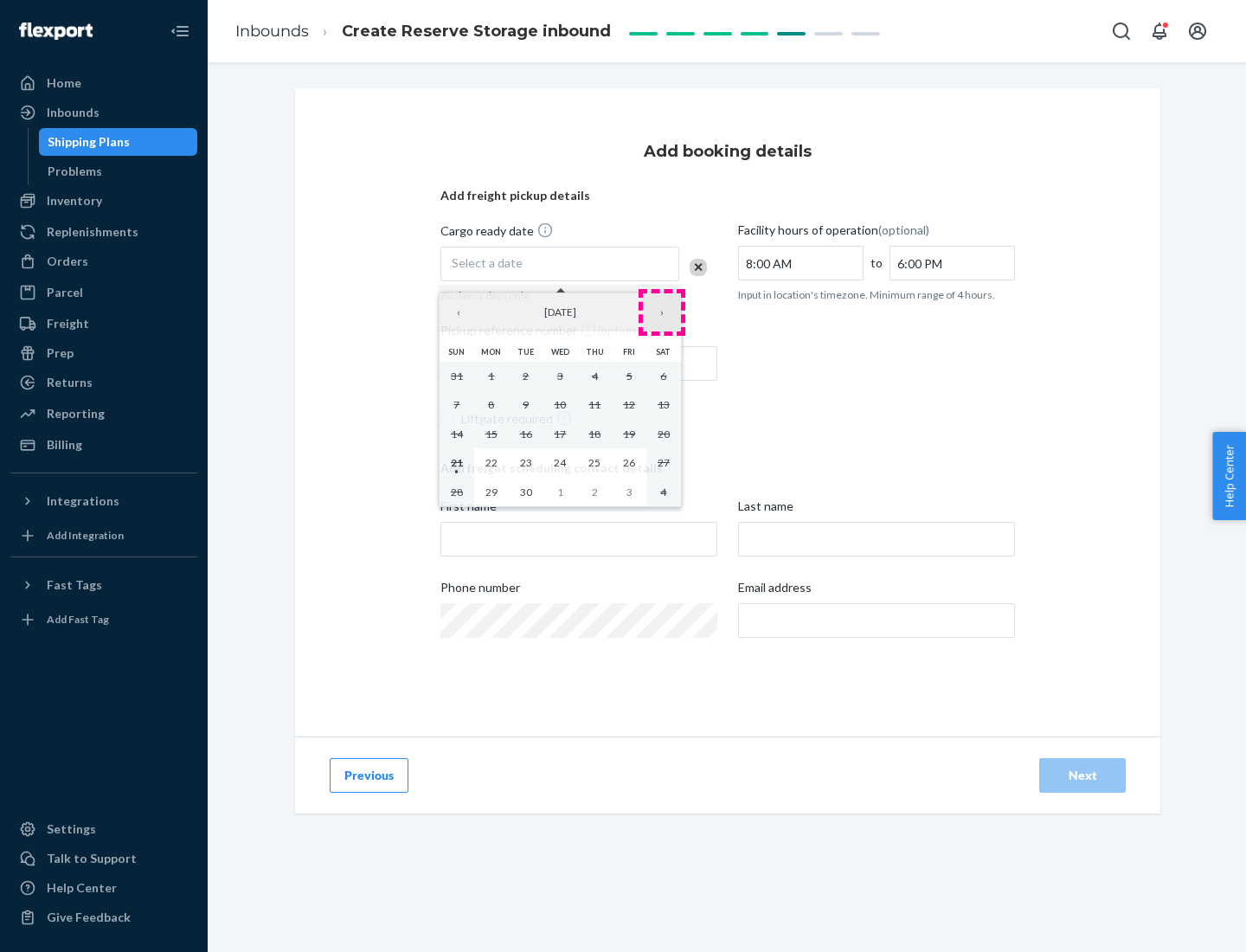
click at [662, 312] on button "›" at bounding box center [662, 312] width 38 height 38
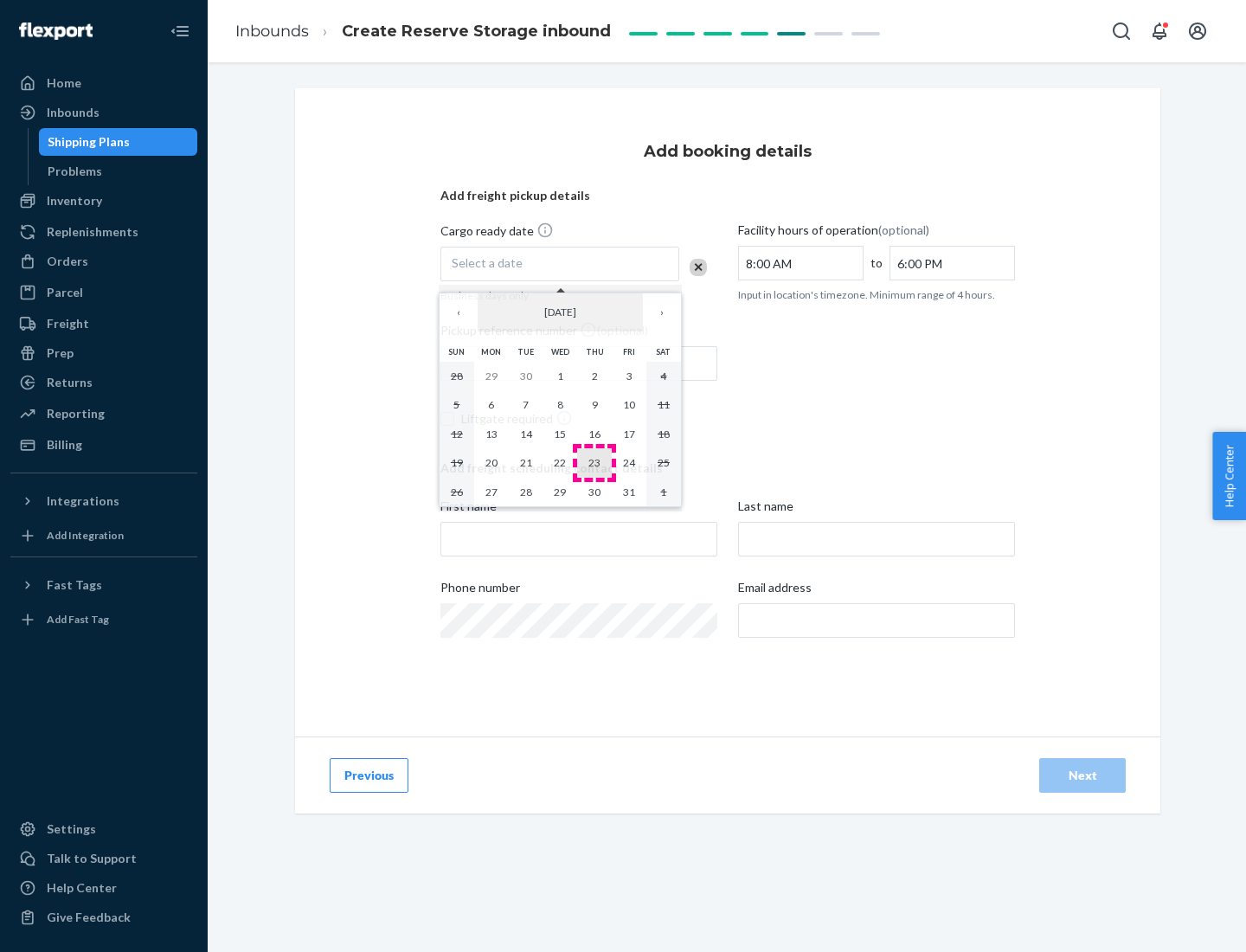
click at [595, 462] on abbr "23" at bounding box center [595, 462] width 12 height 13
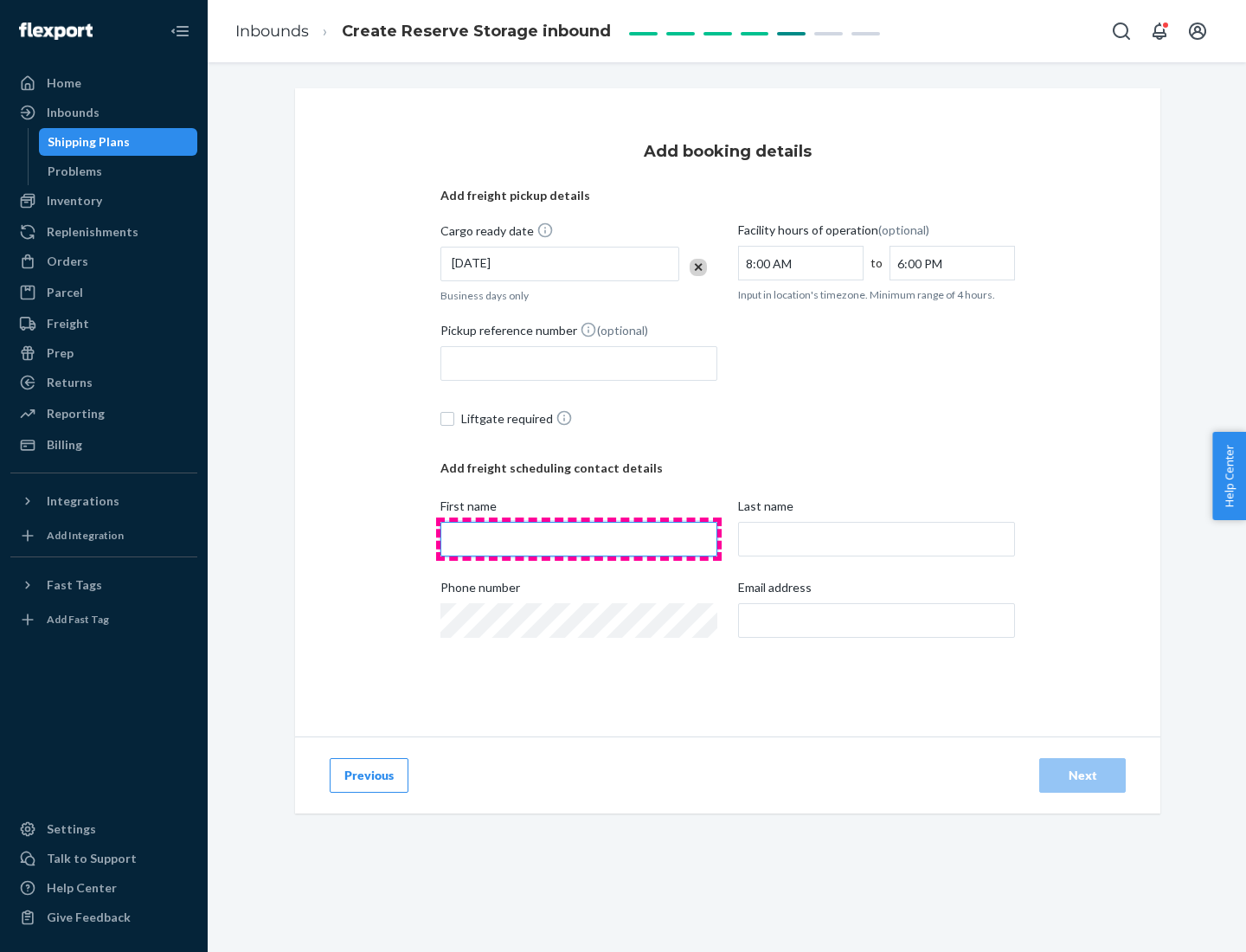
click at [579, 539] on input "First name" at bounding box center [578, 539] width 277 height 35
type input "[PERSON_NAME]"
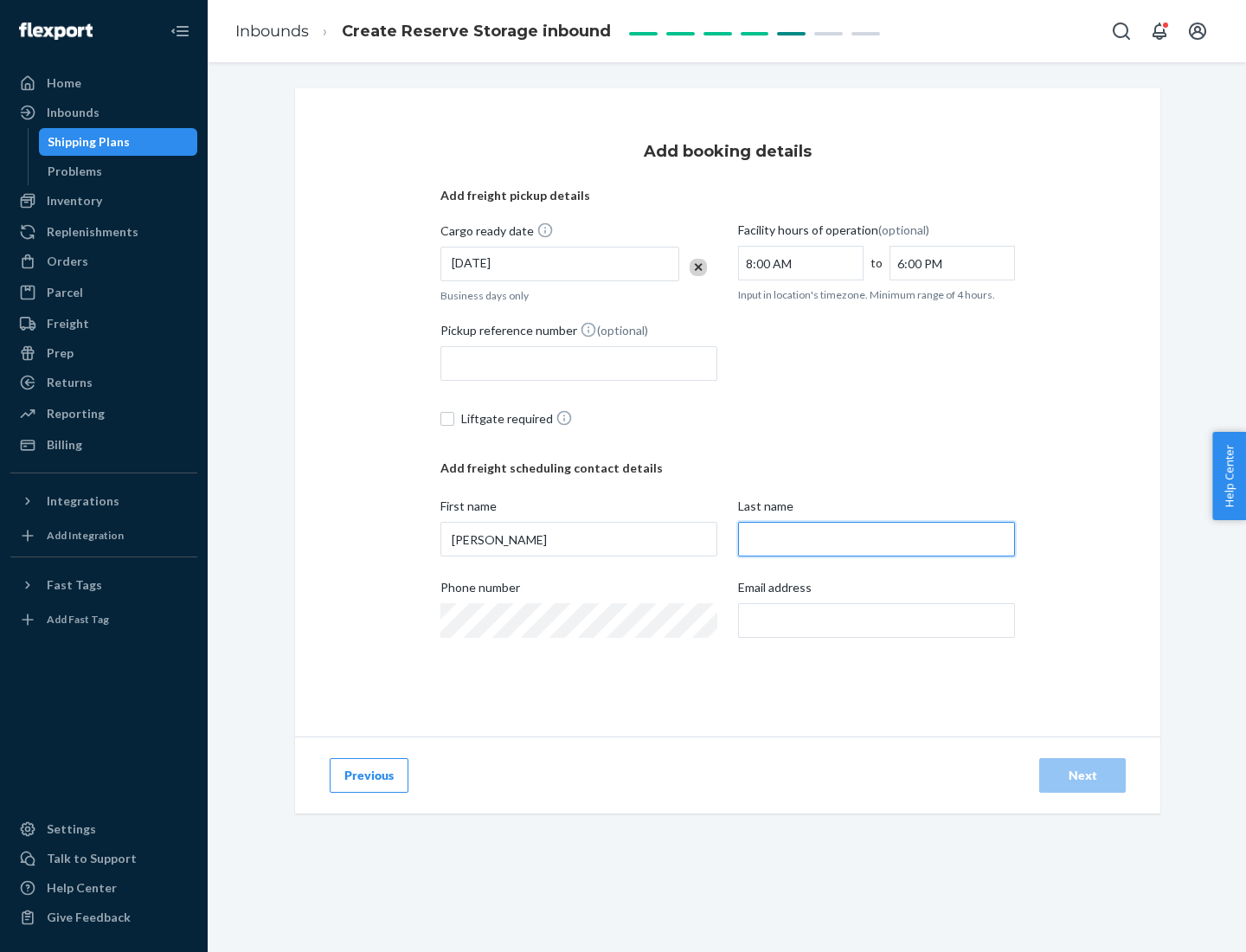
click at [877, 539] on input "Last name" at bounding box center [876, 539] width 277 height 35
type input "Doe"
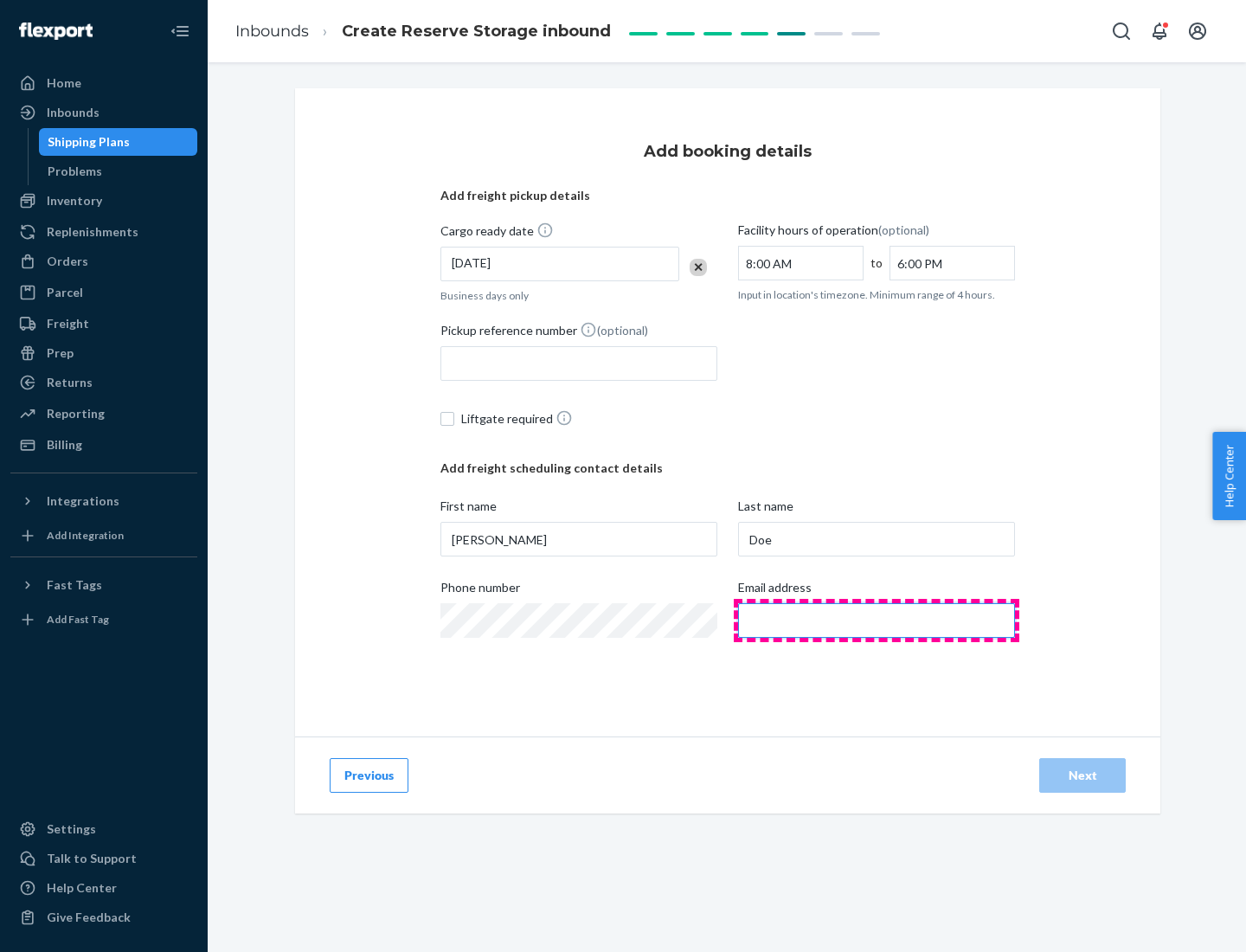
click at [877, 621] on input "Email address" at bounding box center [876, 621] width 277 height 35
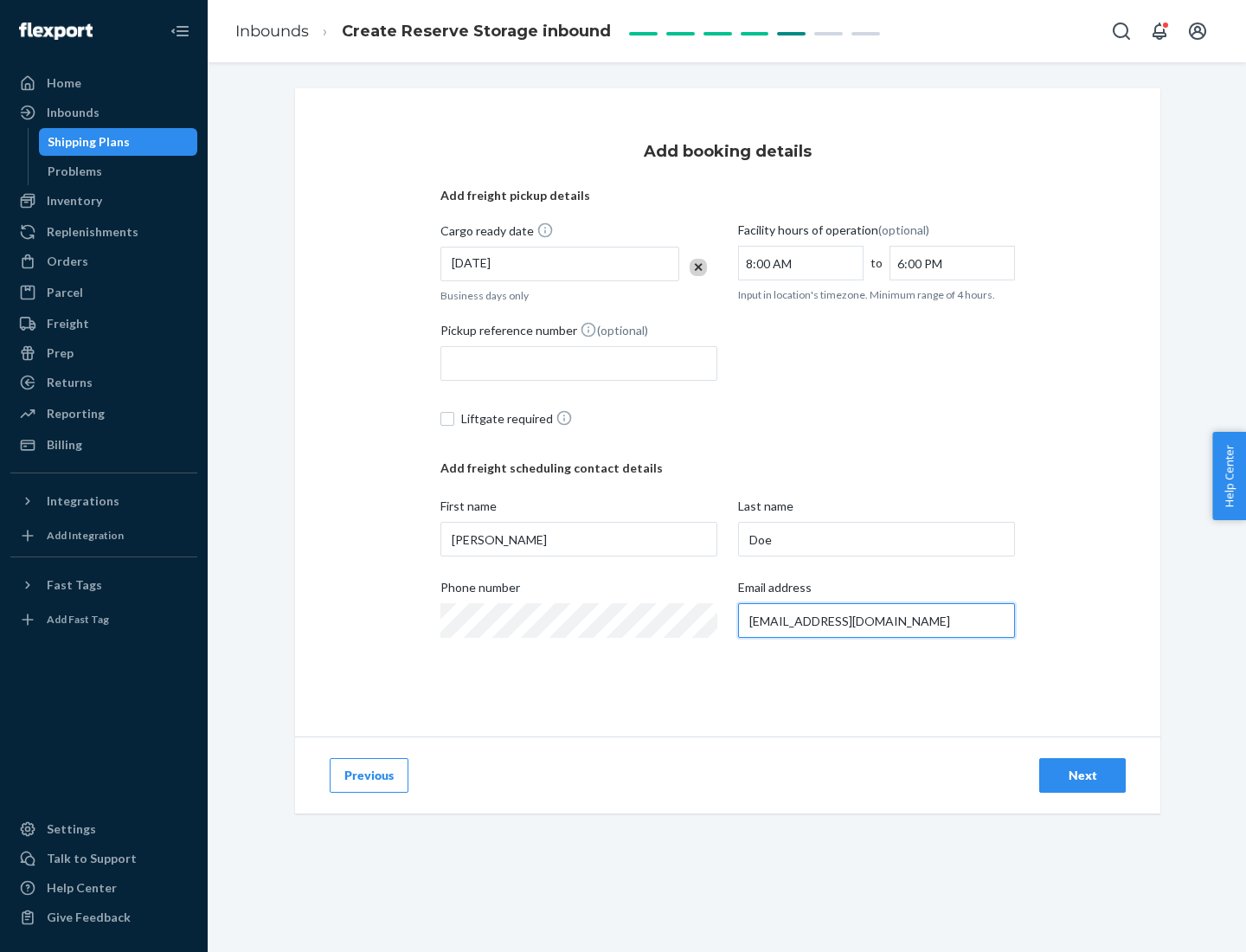
type input "[EMAIL_ADDRESS][DOMAIN_NAME]"
click at [1083, 775] on div "Next" at bounding box center [1083, 775] width 57 height 17
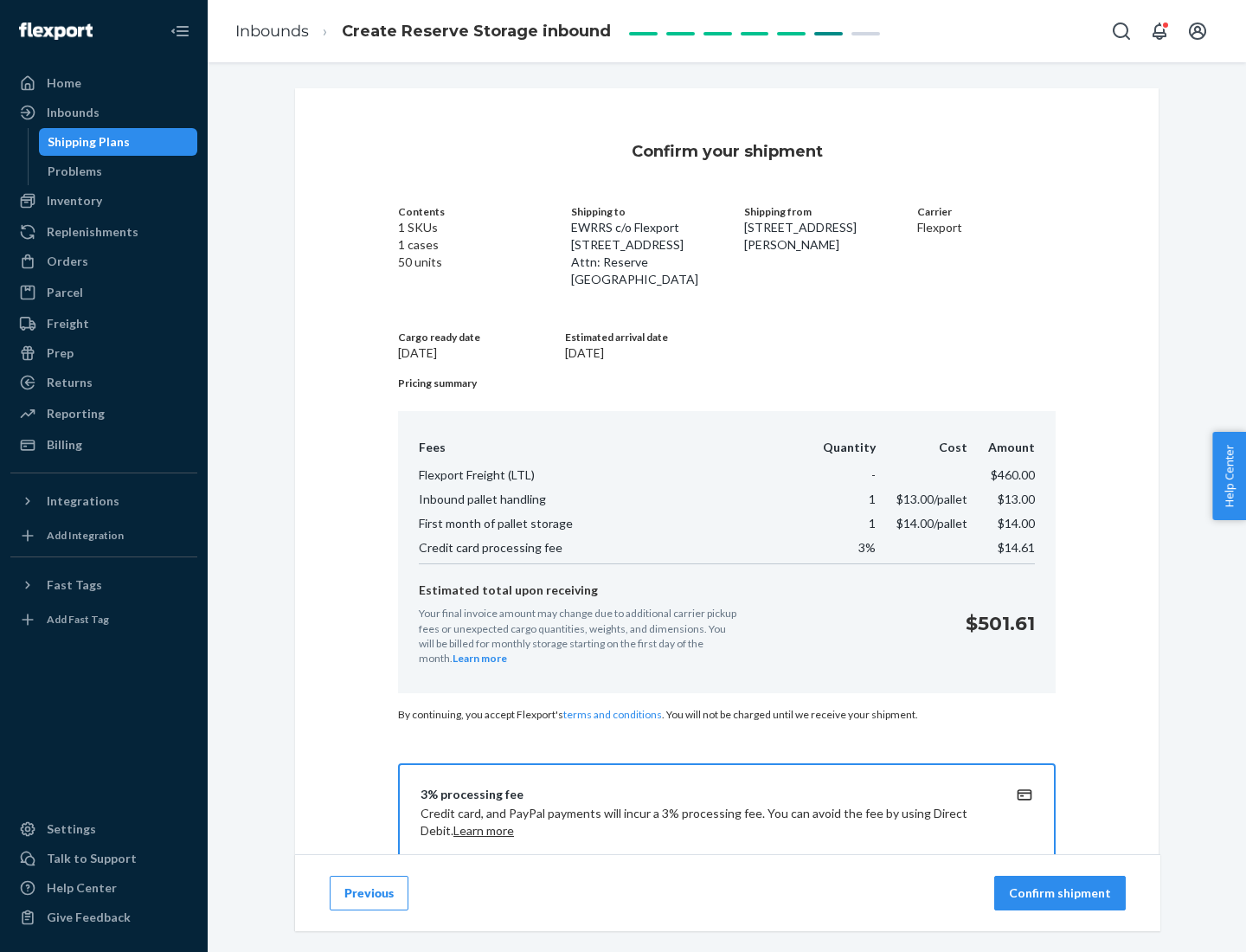
scroll to position [249, 0]
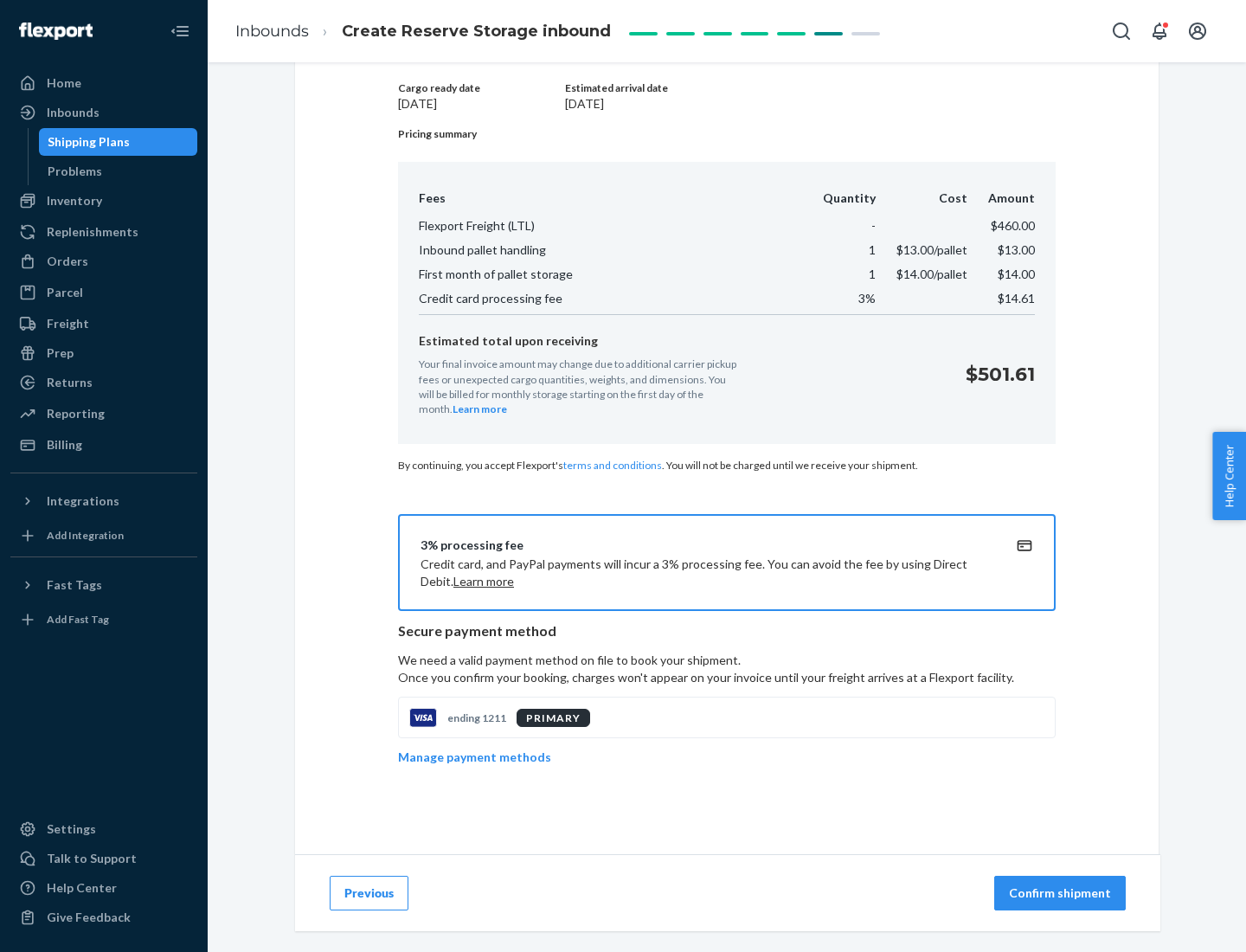
click at [1062, 893] on p "Confirm shipment" at bounding box center [1060, 893] width 102 height 17
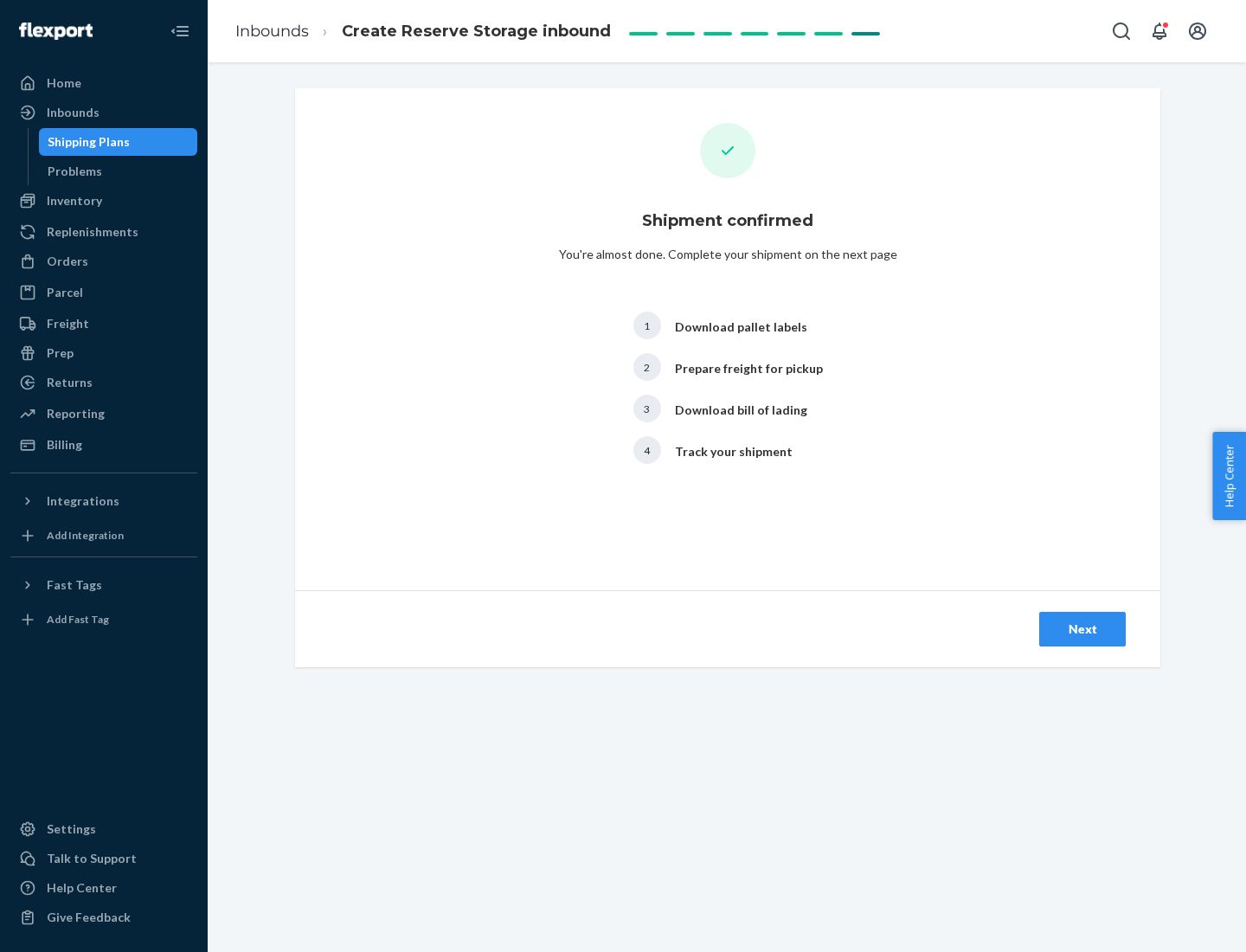
click at [1083, 629] on div "Next" at bounding box center [1083, 629] width 57 height 17
